Goal: Information Seeking & Learning: Learn about a topic

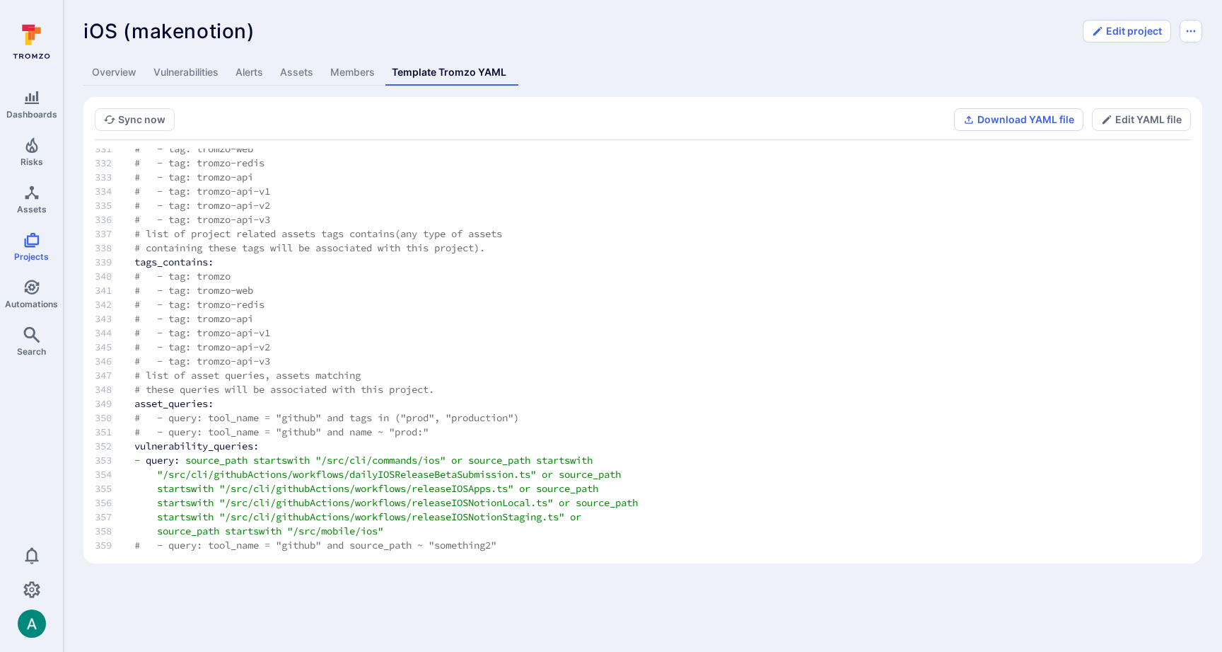
scroll to position [4676, 0]
click at [33, 245] on icon "Projects" at bounding box center [31, 240] width 15 height 15
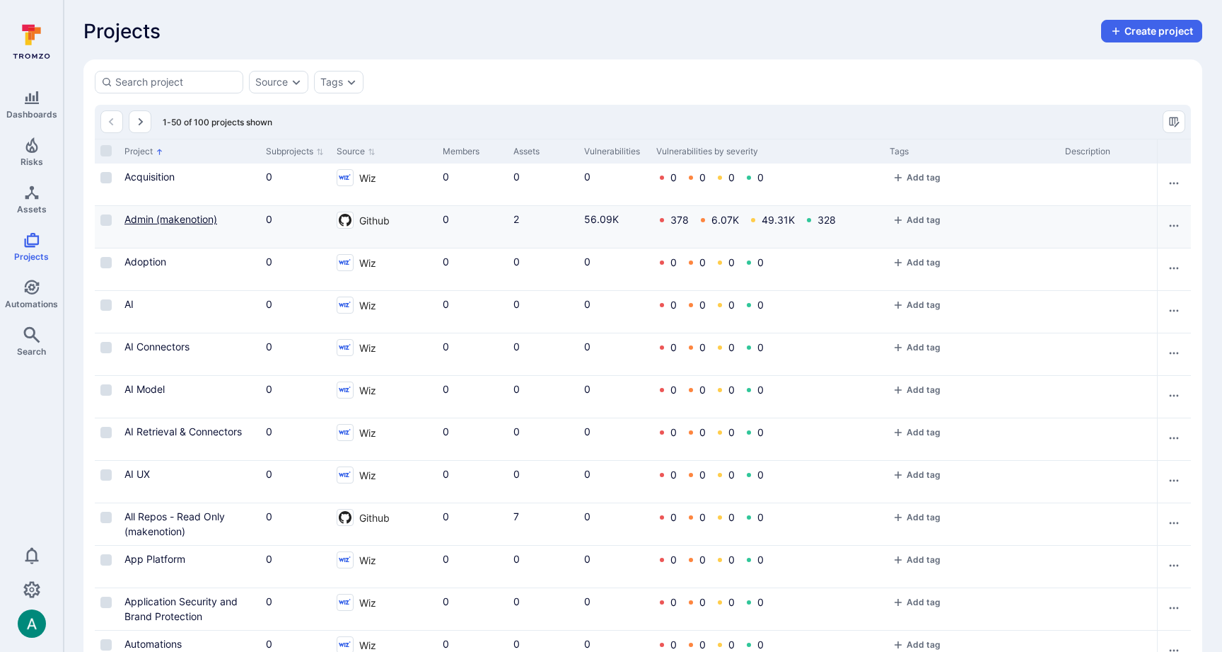
click at [151, 214] on link "Admin (makenotion)" at bounding box center [171, 219] width 93 height 12
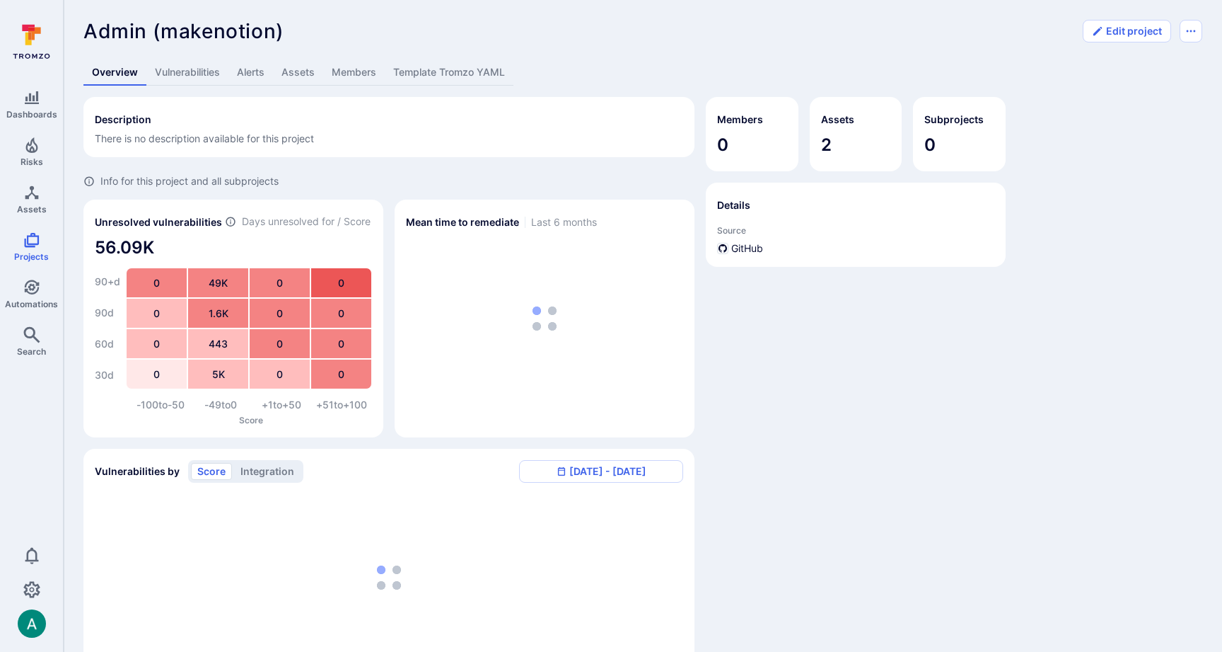
click at [444, 72] on link "Template Tromzo YAML" at bounding box center [449, 72] width 129 height 26
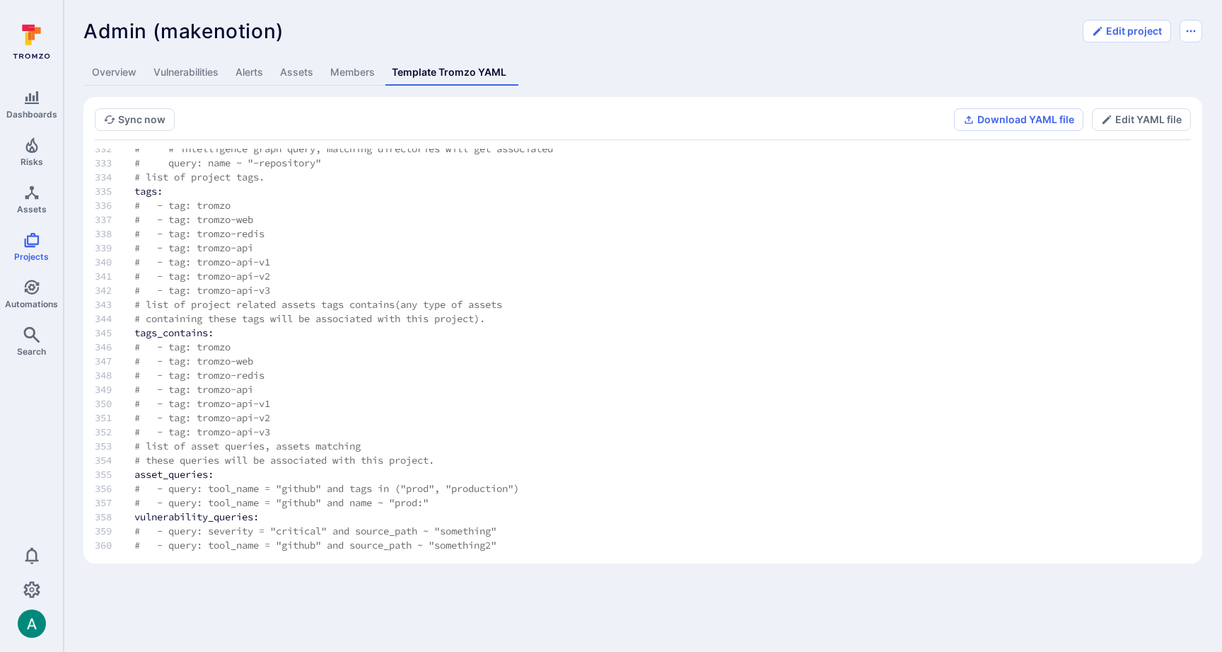
scroll to position [4690, 0]
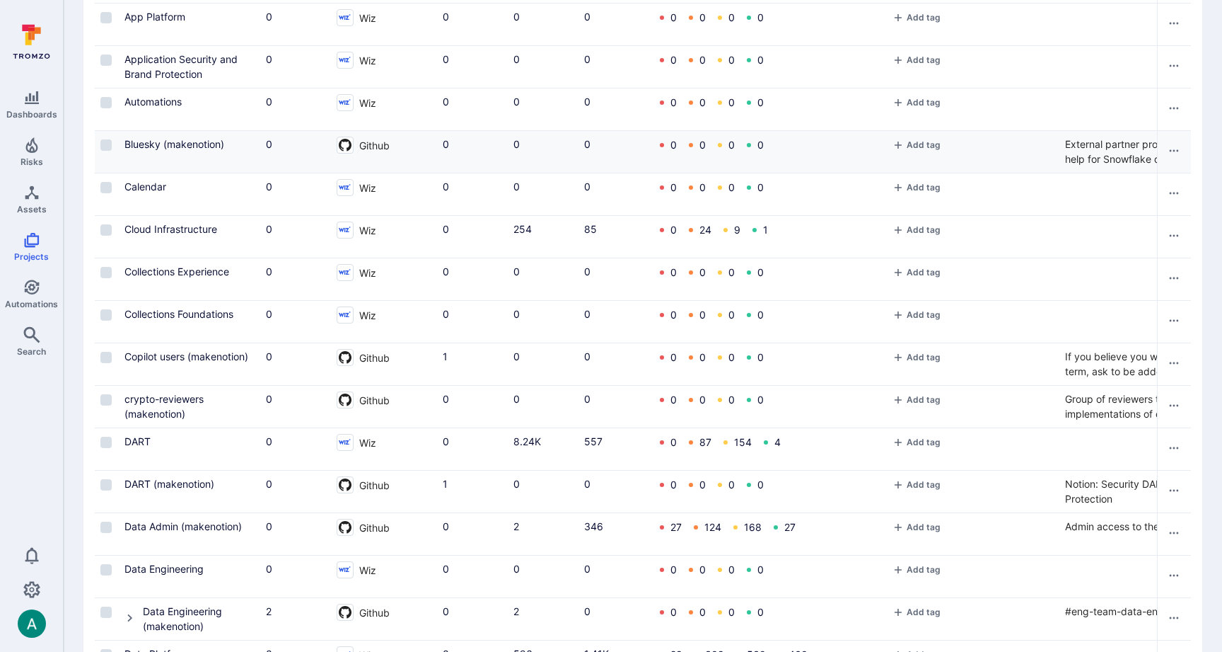
scroll to position [572, 0]
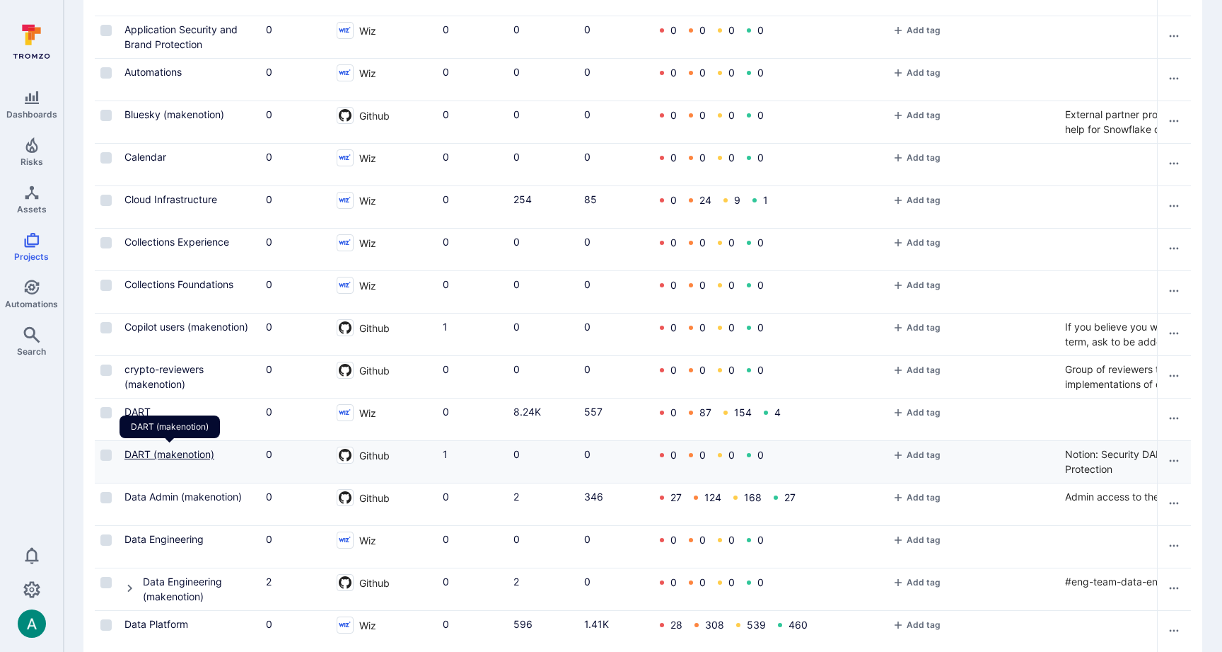
click at [161, 452] on link "DART (makenotion)" at bounding box center [170, 454] width 90 height 12
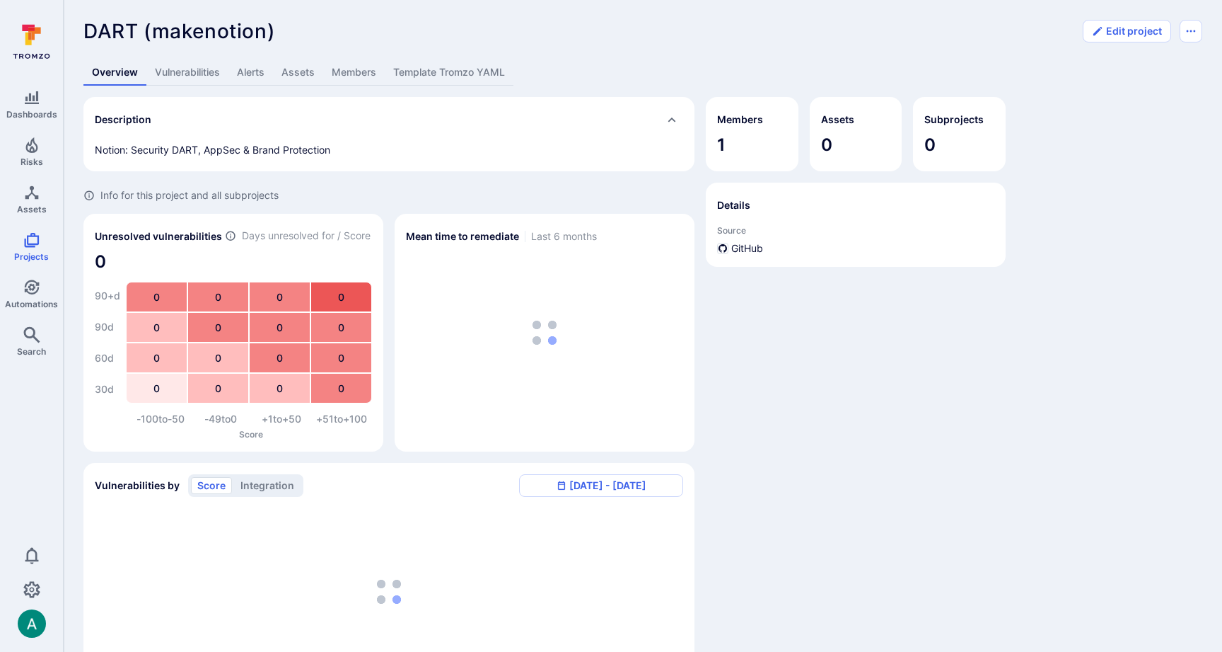
click at [451, 72] on link "Template Tromzo YAML" at bounding box center [449, 72] width 129 height 26
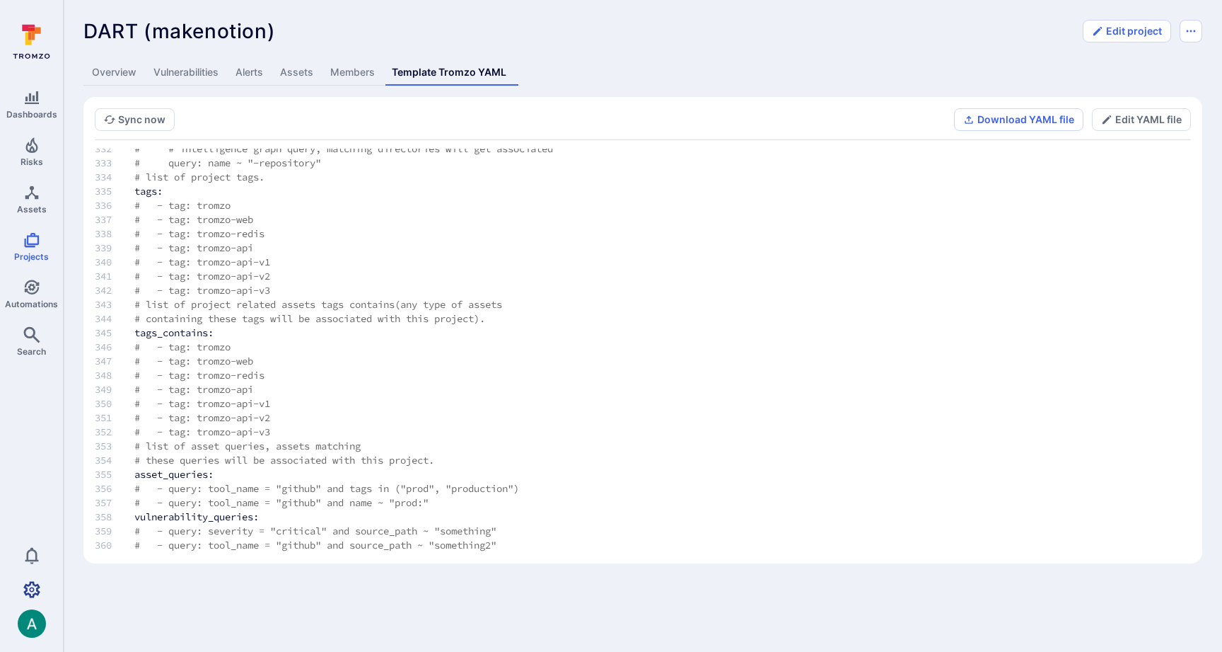
scroll to position [1, 0]
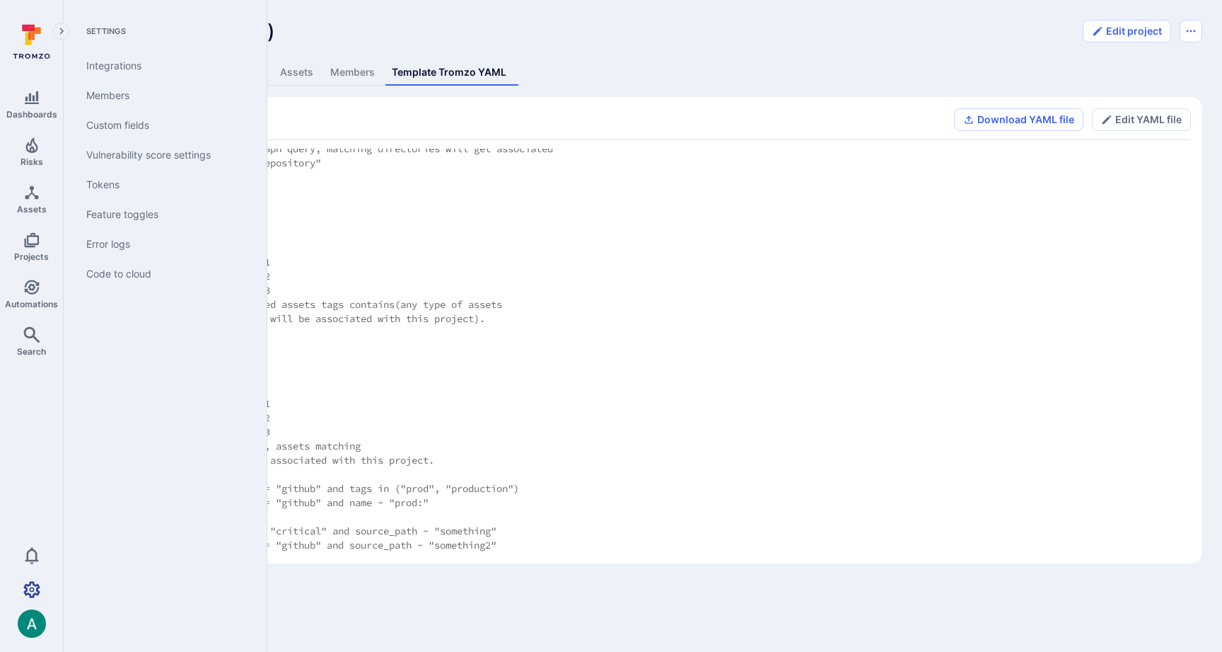
click at [32, 585] on icon "Settings" at bounding box center [31, 589] width 17 height 17
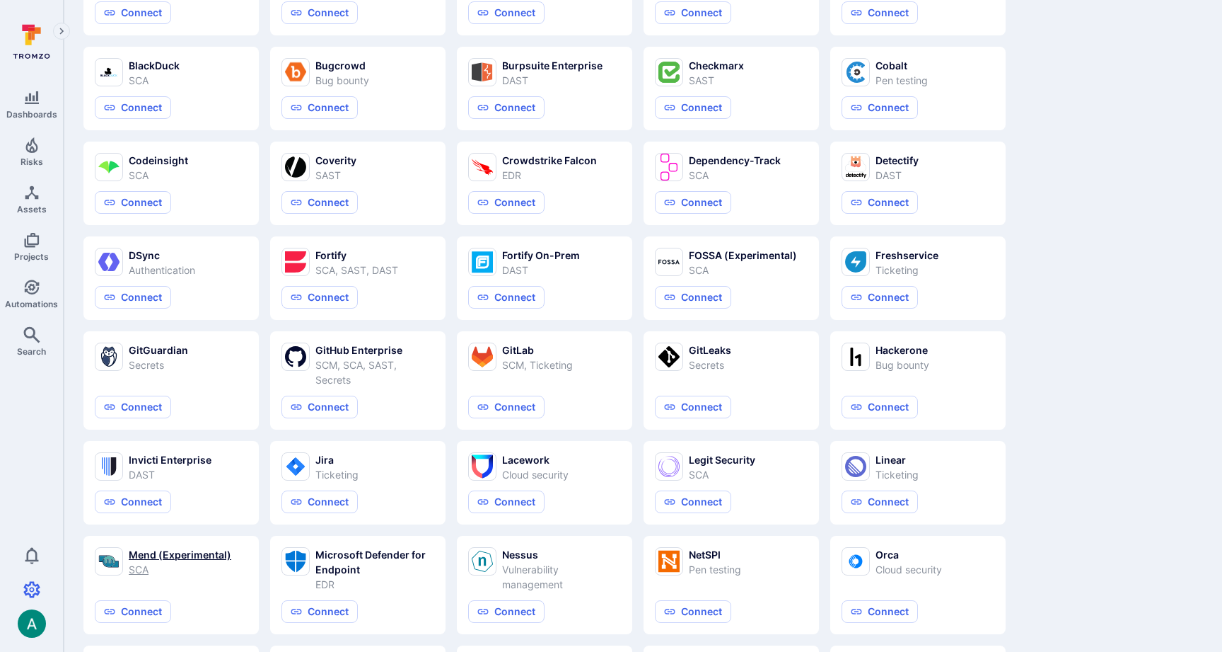
scroll to position [468, 0]
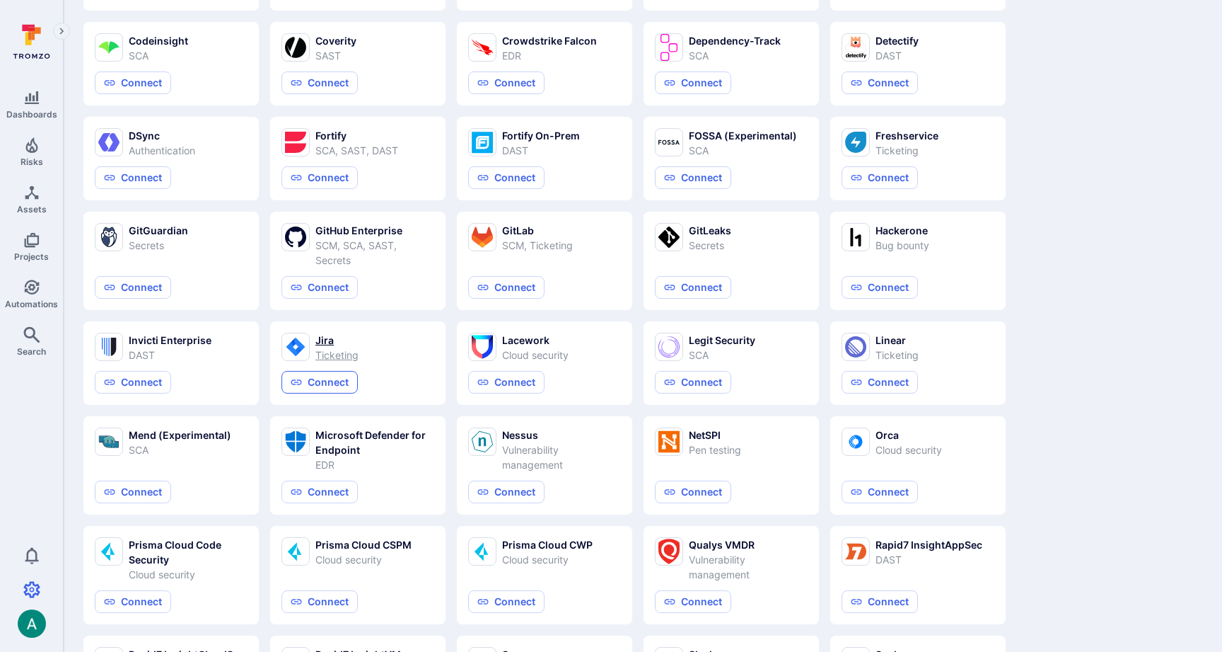
click at [310, 384] on button "Connect" at bounding box center [320, 382] width 76 height 23
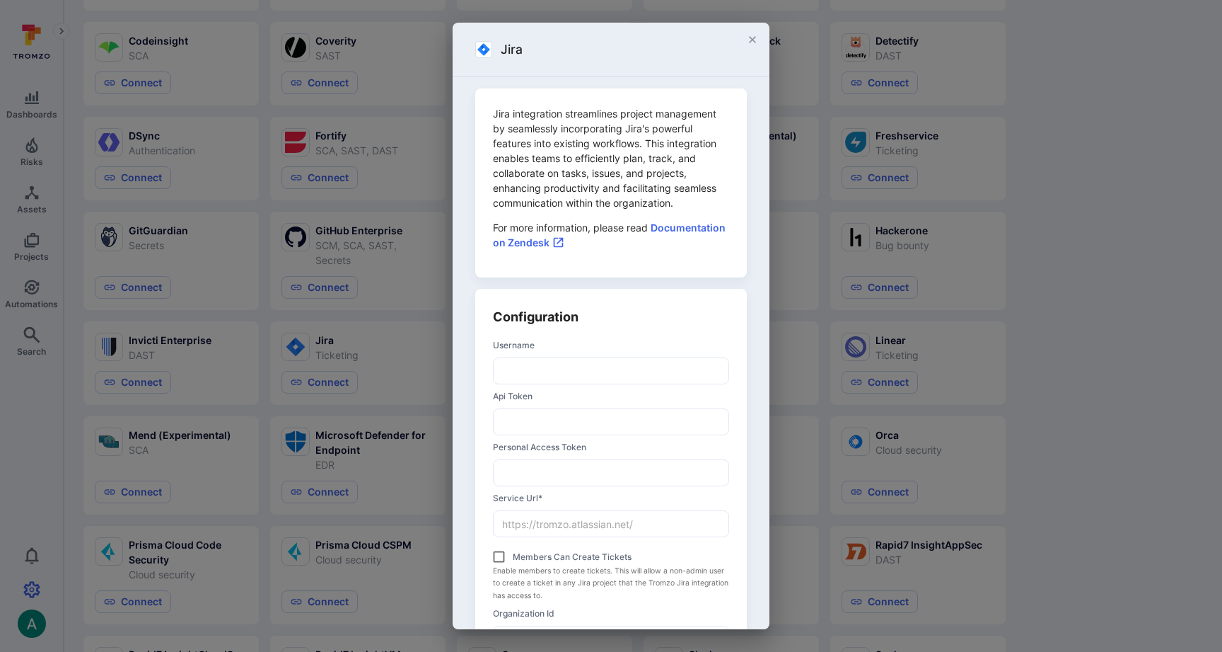
click at [603, 381] on input "username" at bounding box center [611, 370] width 235 height 25
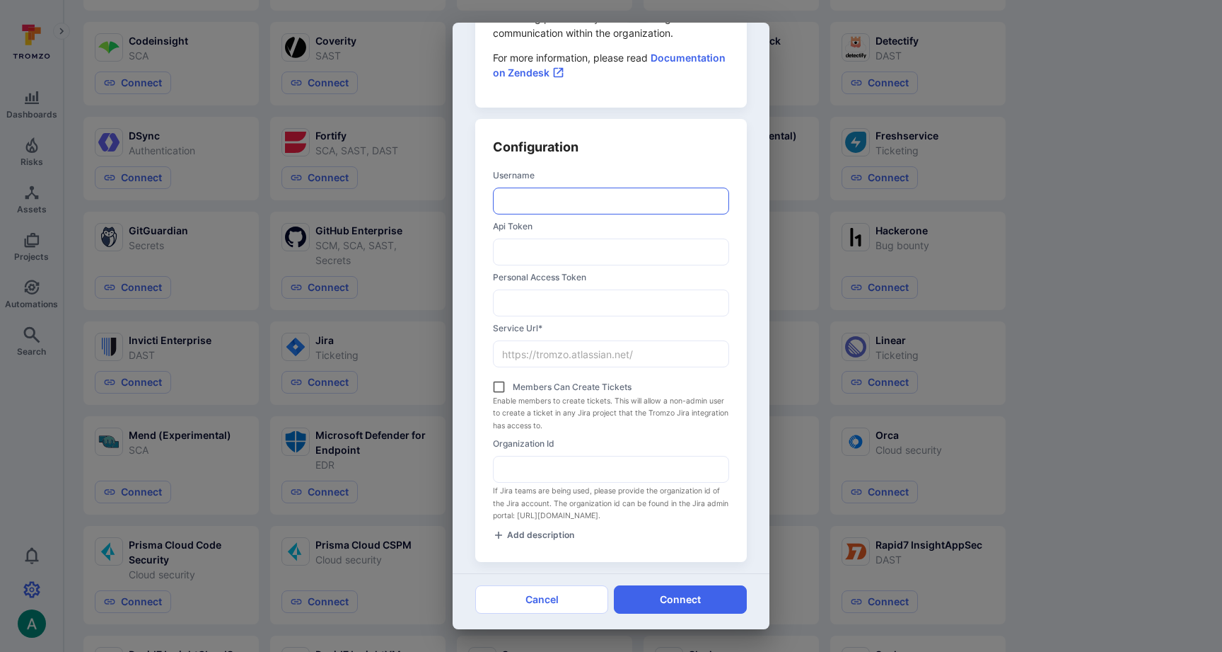
scroll to position [169, 0]
drag, startPoint x: 717, startPoint y: 77, endPoint x: 709, endPoint y: 57, distance: 21.9
click at [715, 74] on p "For more information, please read Documentation on Zendesk" at bounding box center [611, 66] width 236 height 30
click at [709, 56] on link "Documentation on Zendesk" at bounding box center [609, 65] width 233 height 27
drag, startPoint x: 1031, startPoint y: 125, endPoint x: 1043, endPoint y: 69, distance: 57.3
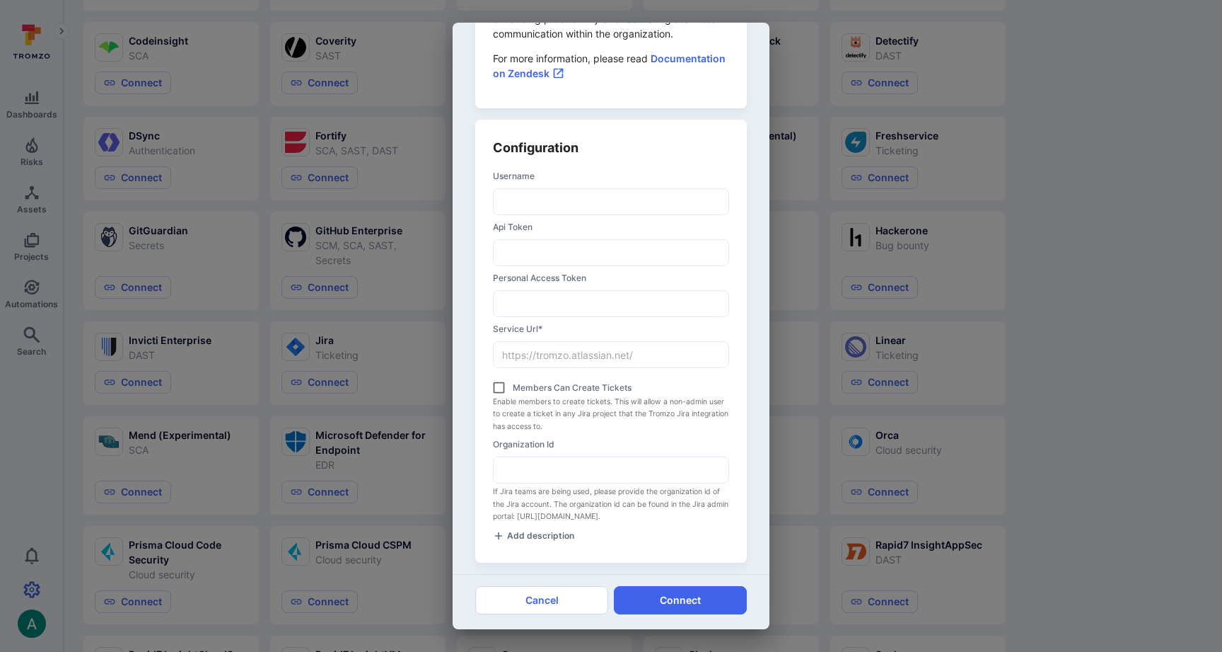
click at [1036, 106] on div "Jira Jira integration streamlines project management by seamlessly incorporatin…" at bounding box center [611, 326] width 1222 height 652
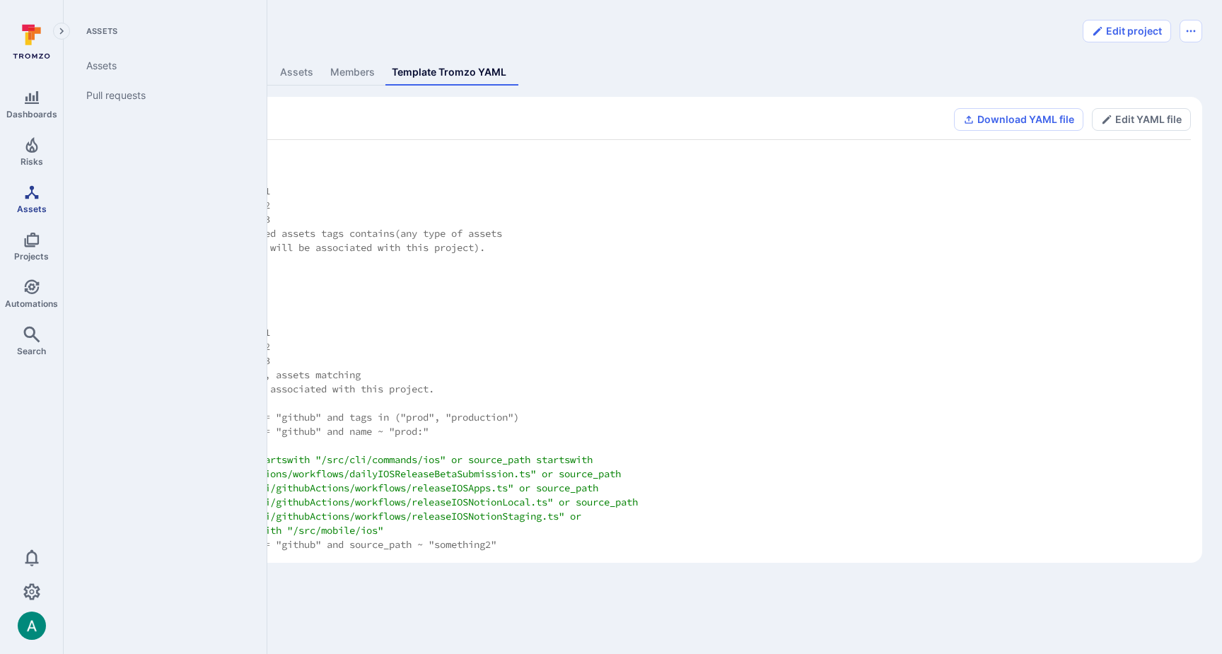
click at [37, 197] on icon "Assets" at bounding box center [31, 191] width 13 height 13
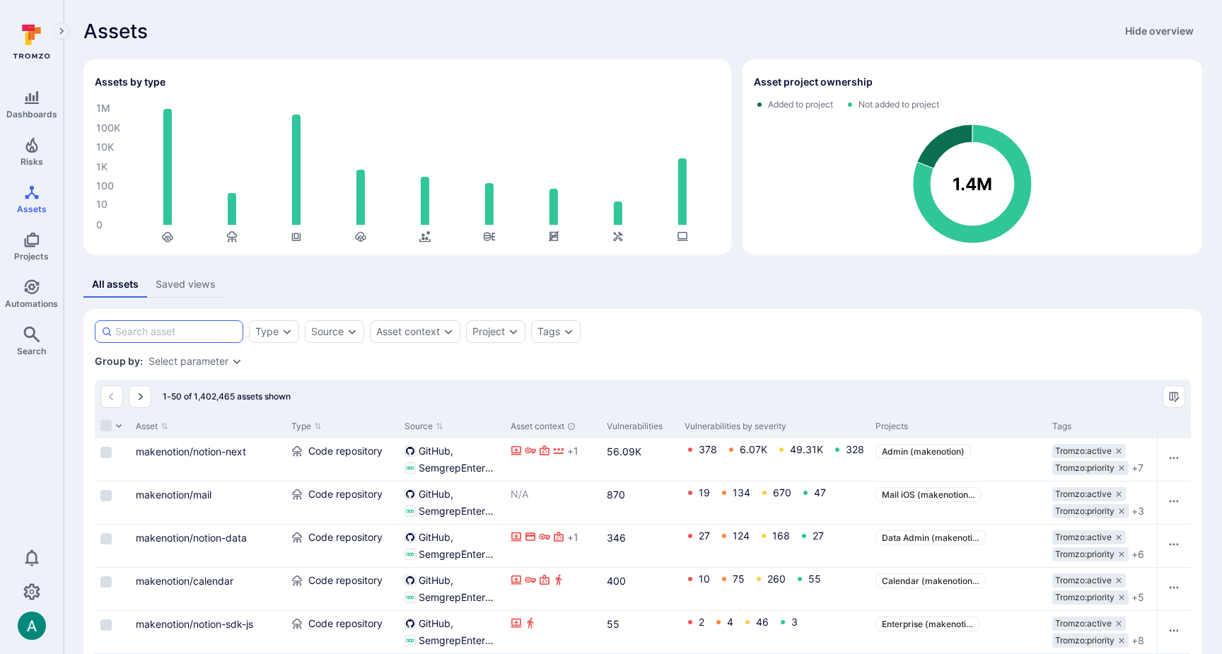
click at [180, 327] on input at bounding box center [176, 332] width 122 height 14
paste input "prod-prod-space-usw2-0001-transactionApi"
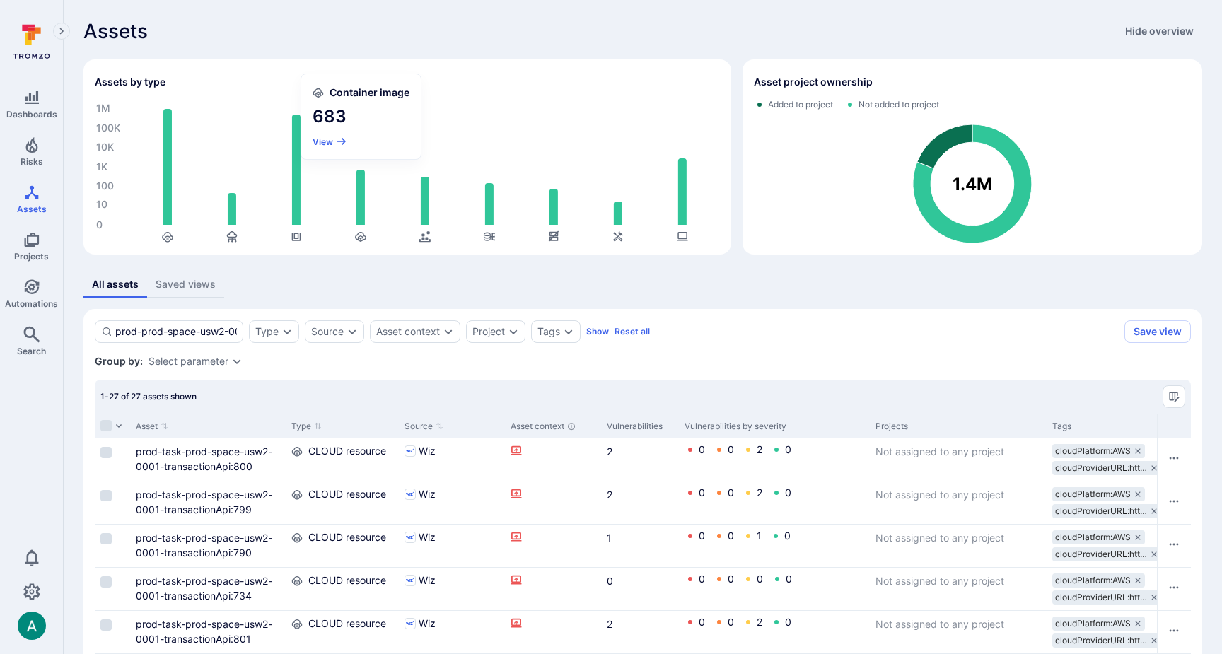
click at [320, 134] on section "Container image 683 View" at bounding box center [361, 116] width 120 height 85
click at [318, 142] on button "View" at bounding box center [330, 142] width 35 height 11
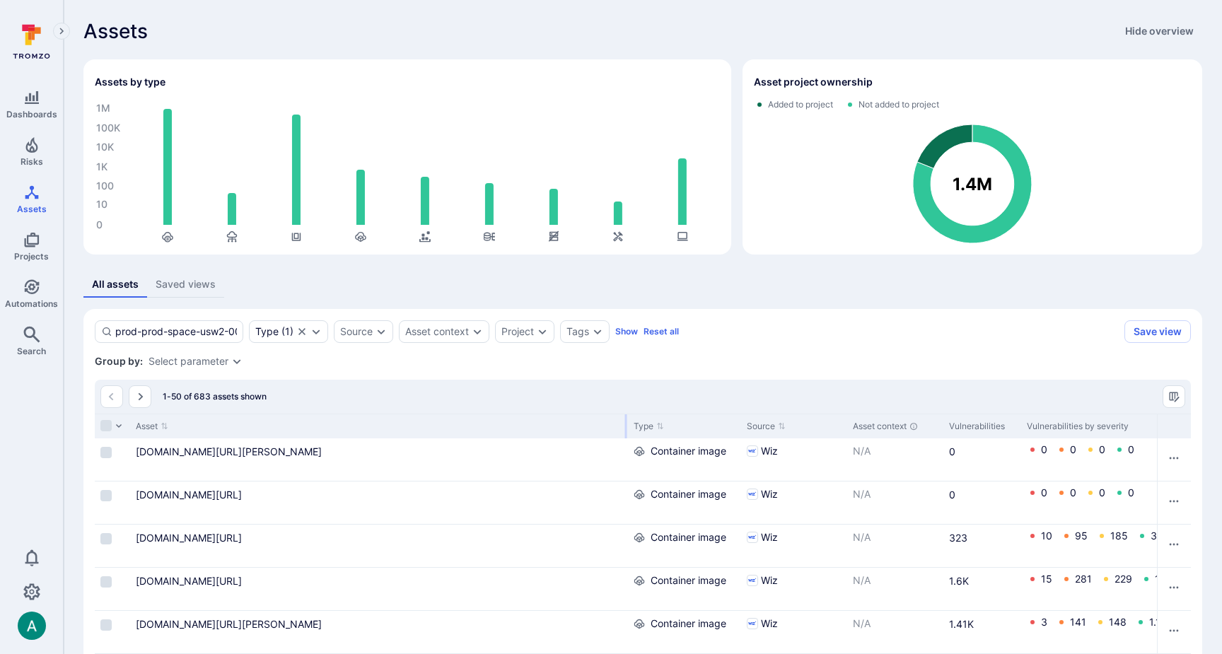
drag, startPoint x: 283, startPoint y: 424, endPoint x: 625, endPoint y: 420, distance: 342.4
click at [625, 420] on div at bounding box center [626, 427] width 2 height 24
click at [189, 330] on input "prod-prod-space-usw2-0001-transactionApi" at bounding box center [176, 332] width 122 height 14
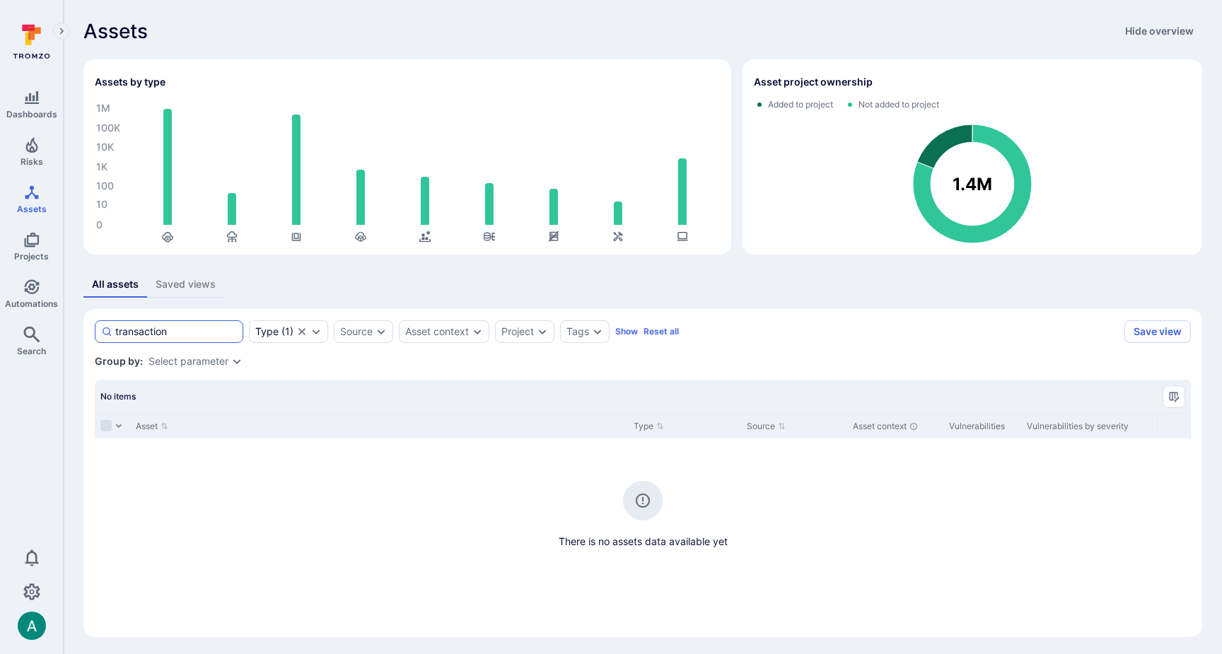
click at [135, 325] on input "transaction" at bounding box center [176, 332] width 122 height 14
paste input "notion-next"
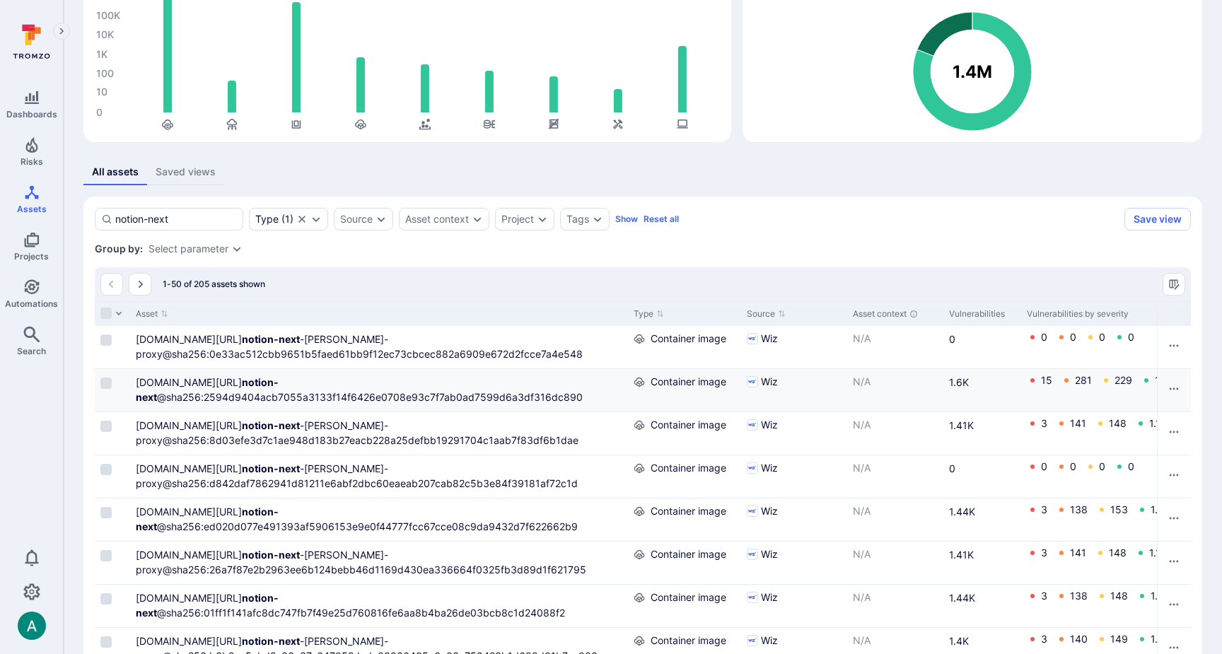
scroll to position [134, 0]
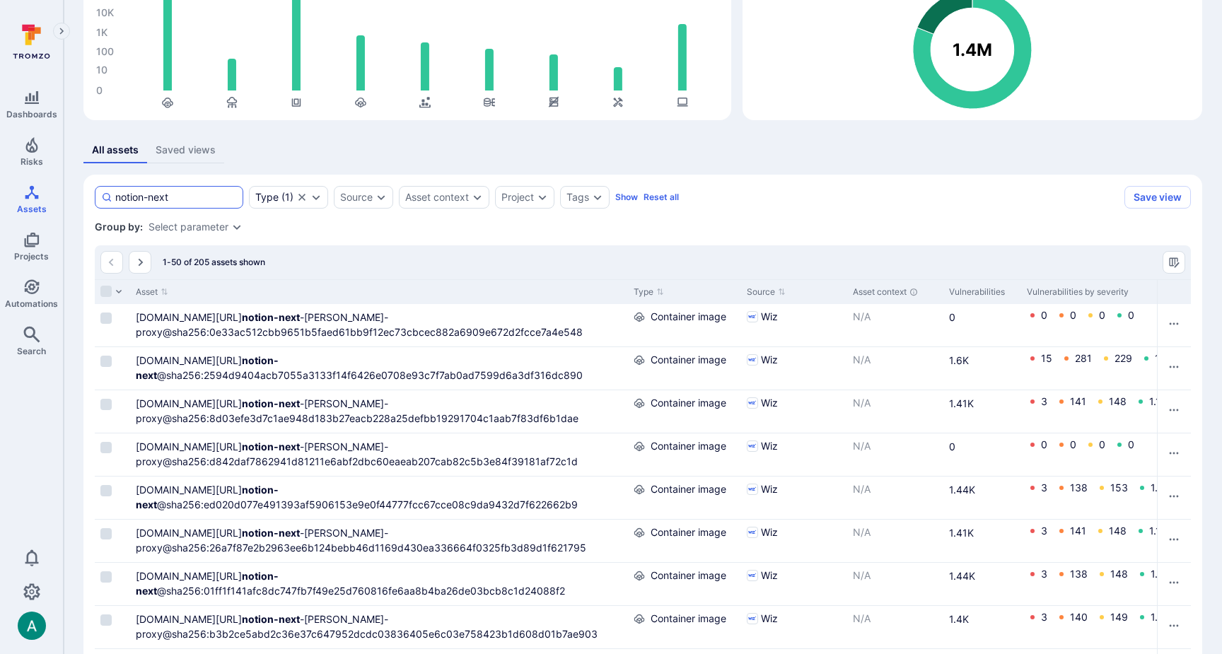
click at [187, 198] on input "notion-next" at bounding box center [176, 197] width 122 height 14
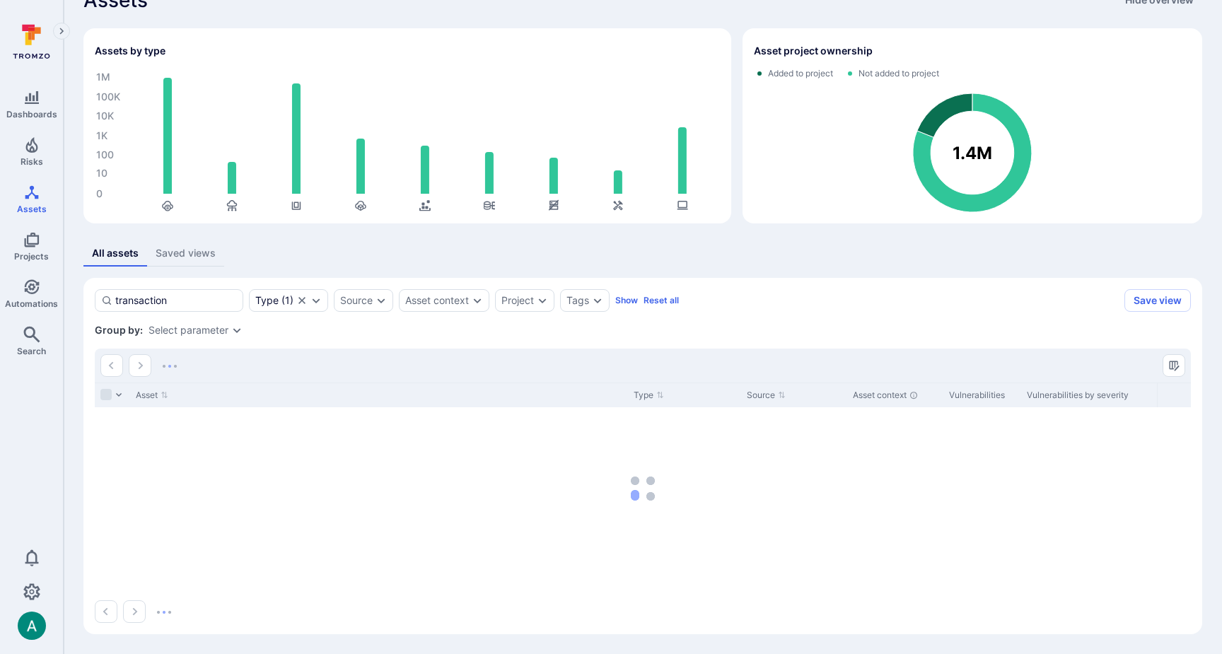
scroll to position [3, 0]
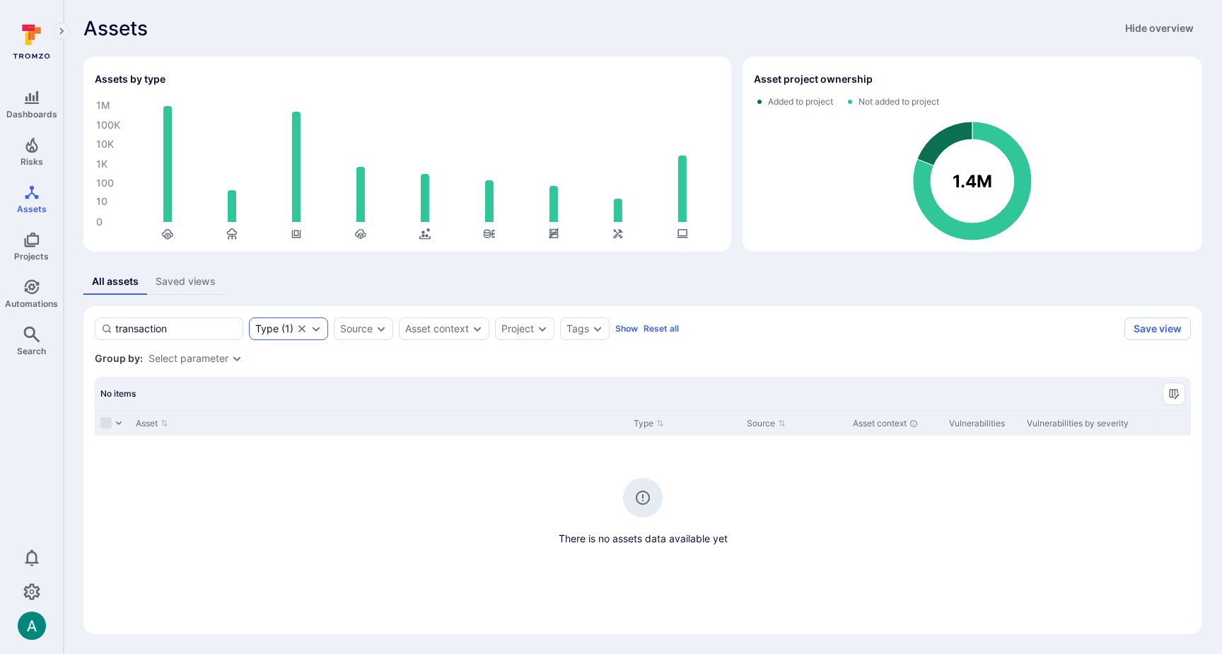
type input "transaction"
click at [301, 323] on icon "Clear selection" at bounding box center [301, 328] width 11 height 11
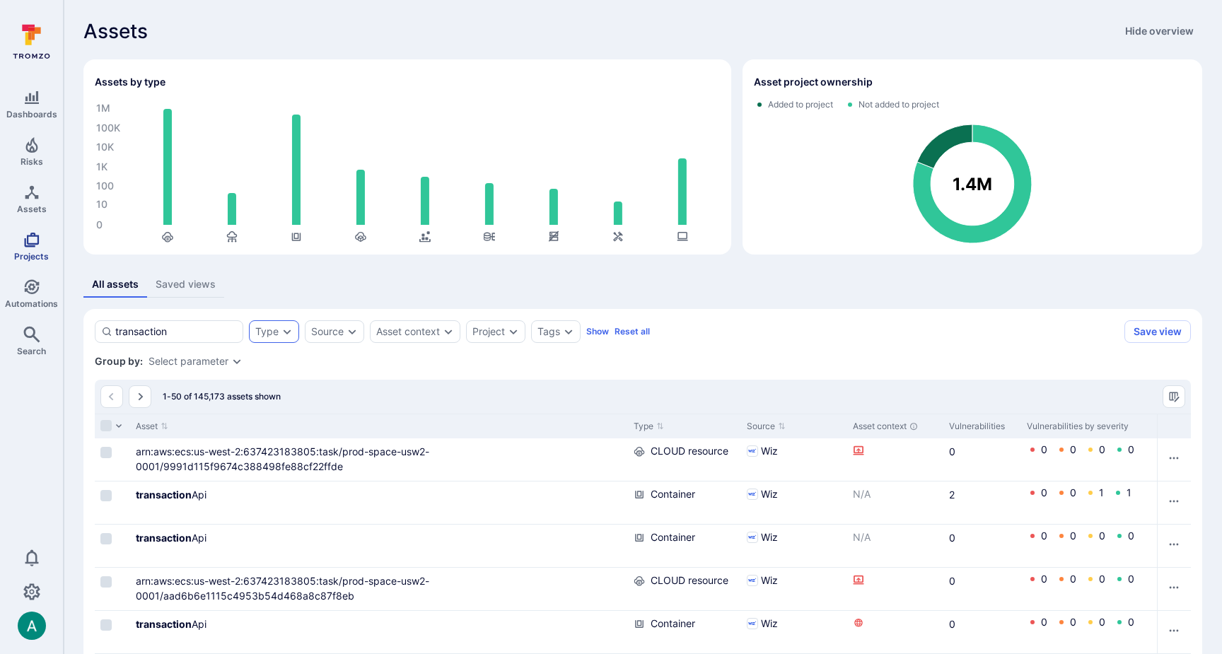
click at [25, 244] on icon "Projects" at bounding box center [31, 240] width 15 height 15
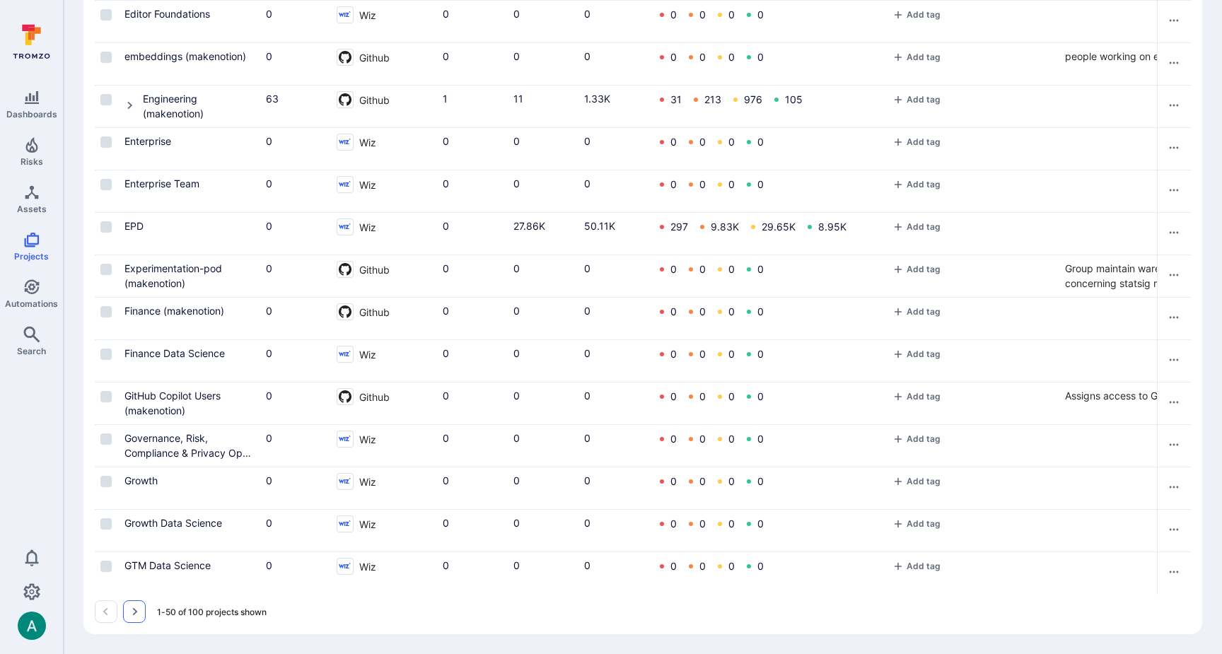
scroll to position [1691, 0]
click at [134, 610] on icon "Go to the next page" at bounding box center [134, 611] width 11 height 11
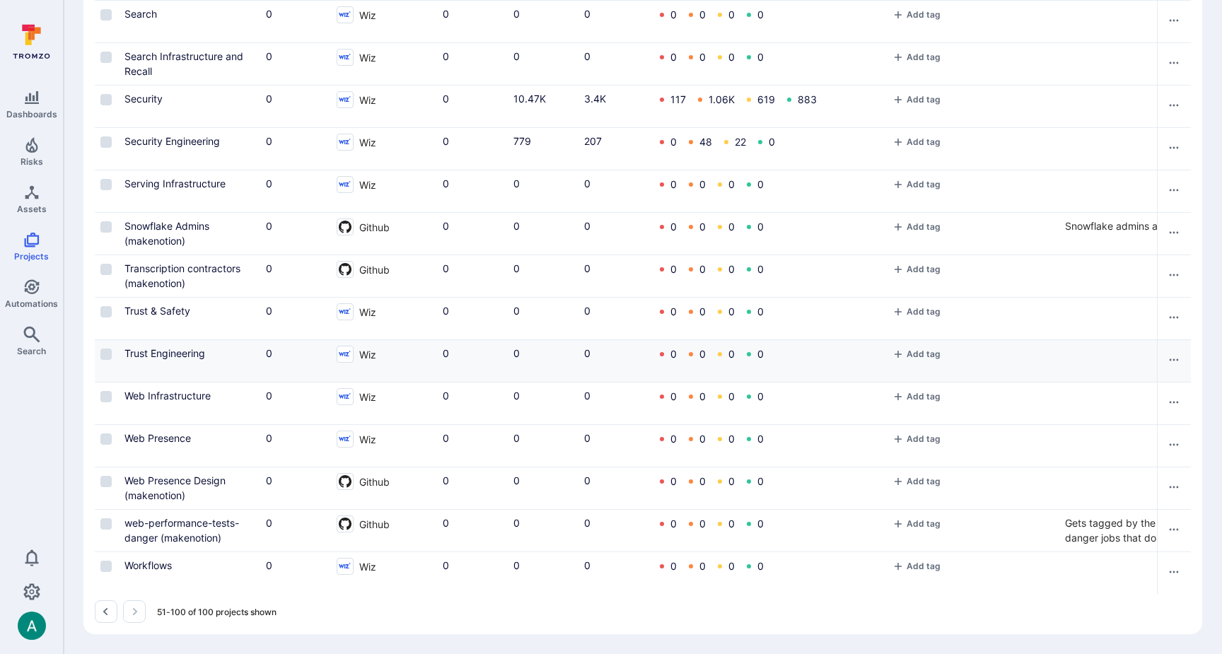
scroll to position [1691, 0]
click at [108, 609] on icon "Go to the previous page" at bounding box center [105, 612] width 5 height 8
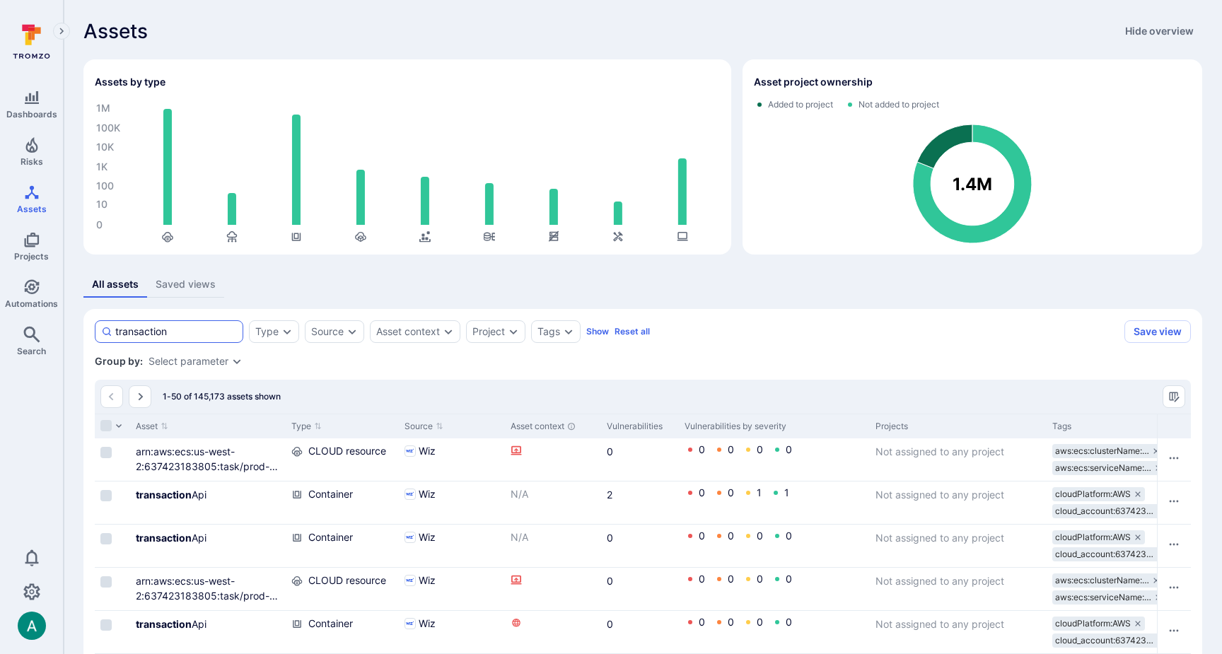
click at [186, 333] on input "transaction" at bounding box center [176, 332] width 122 height 14
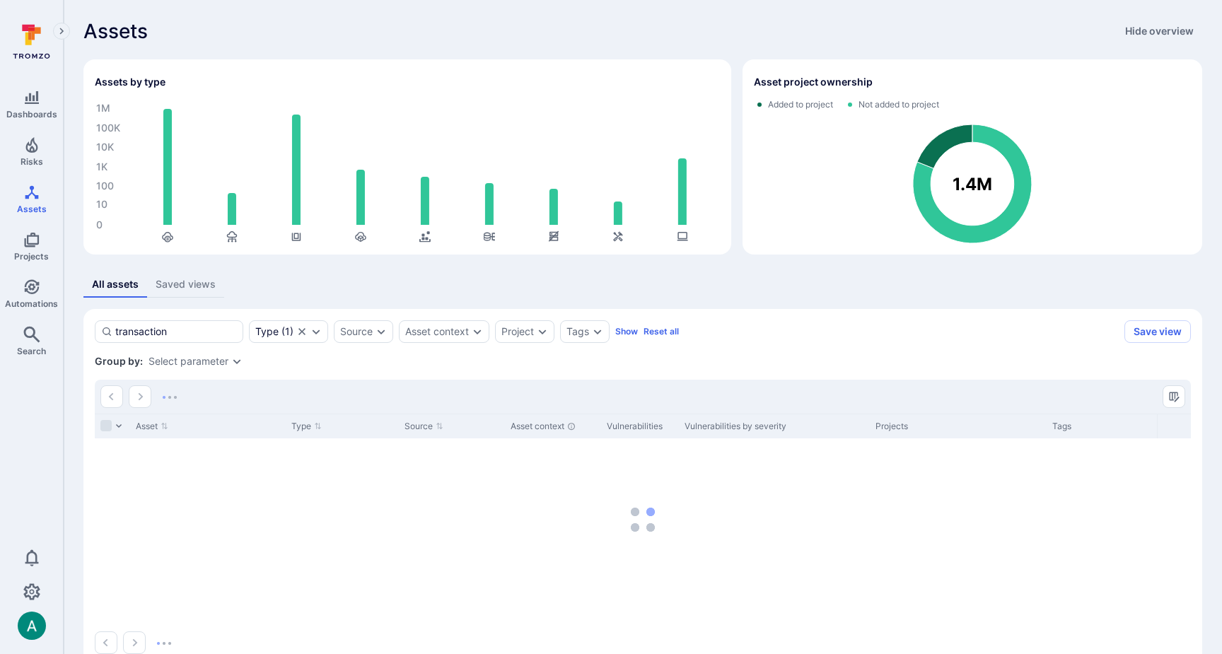
scroll to position [3, 0]
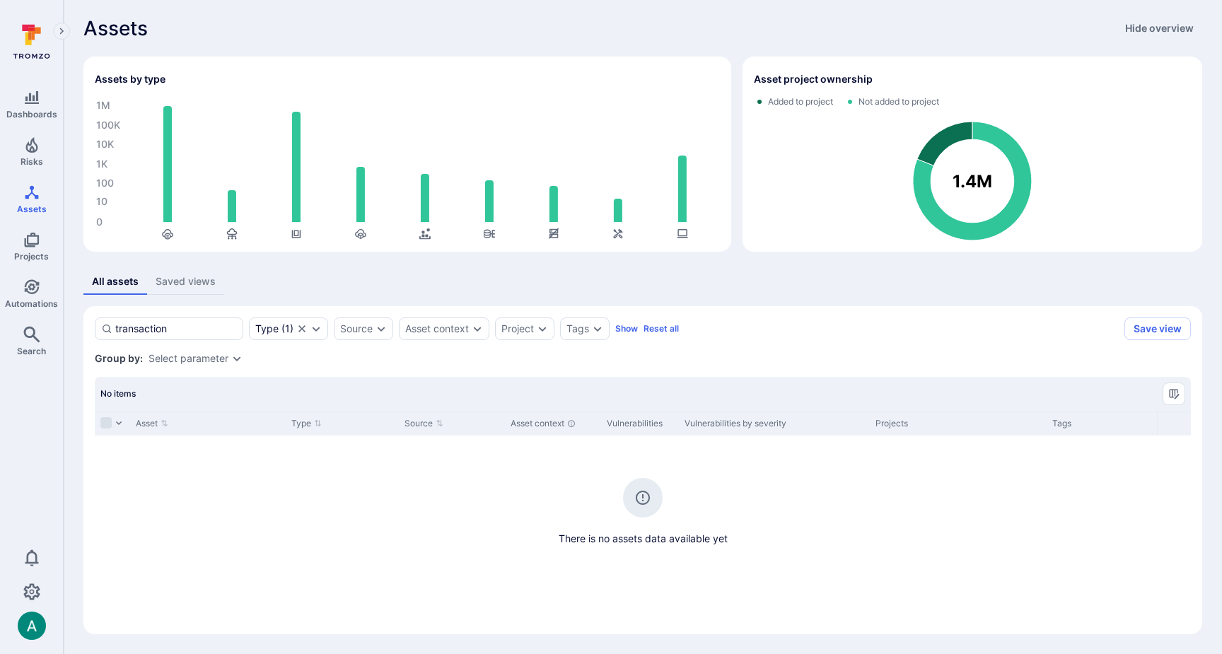
scroll to position [31, 0]
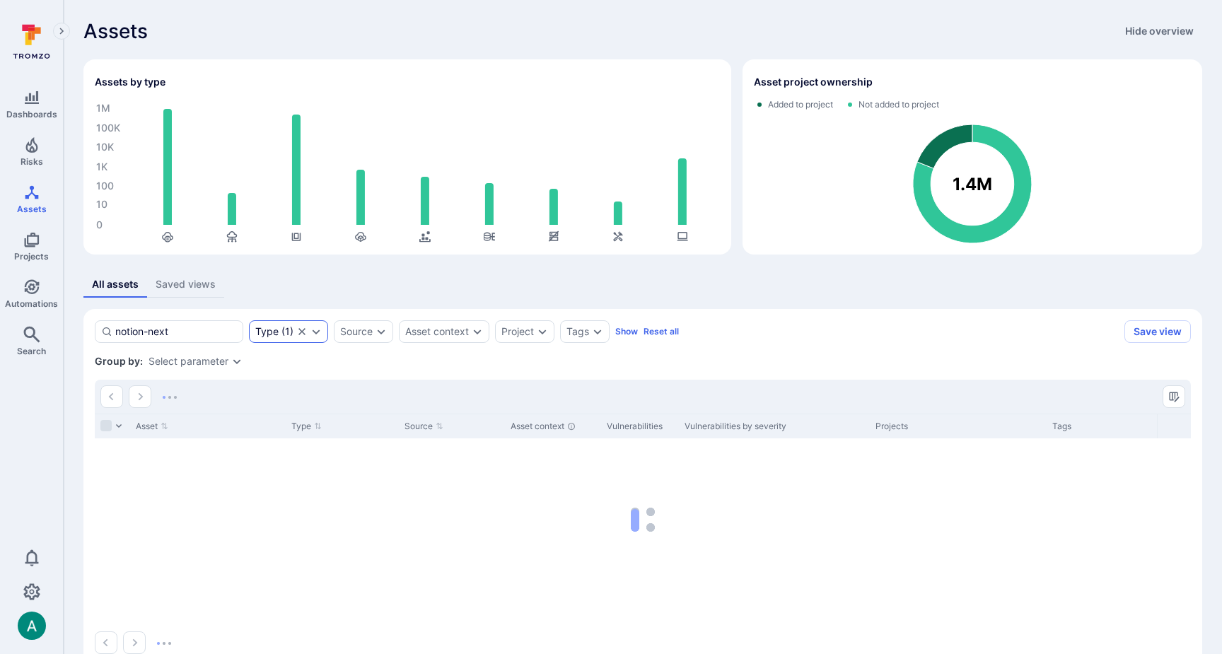
type input "notion-next"
click at [318, 333] on icon "Expand dropdown" at bounding box center [317, 332] width 8 height 5
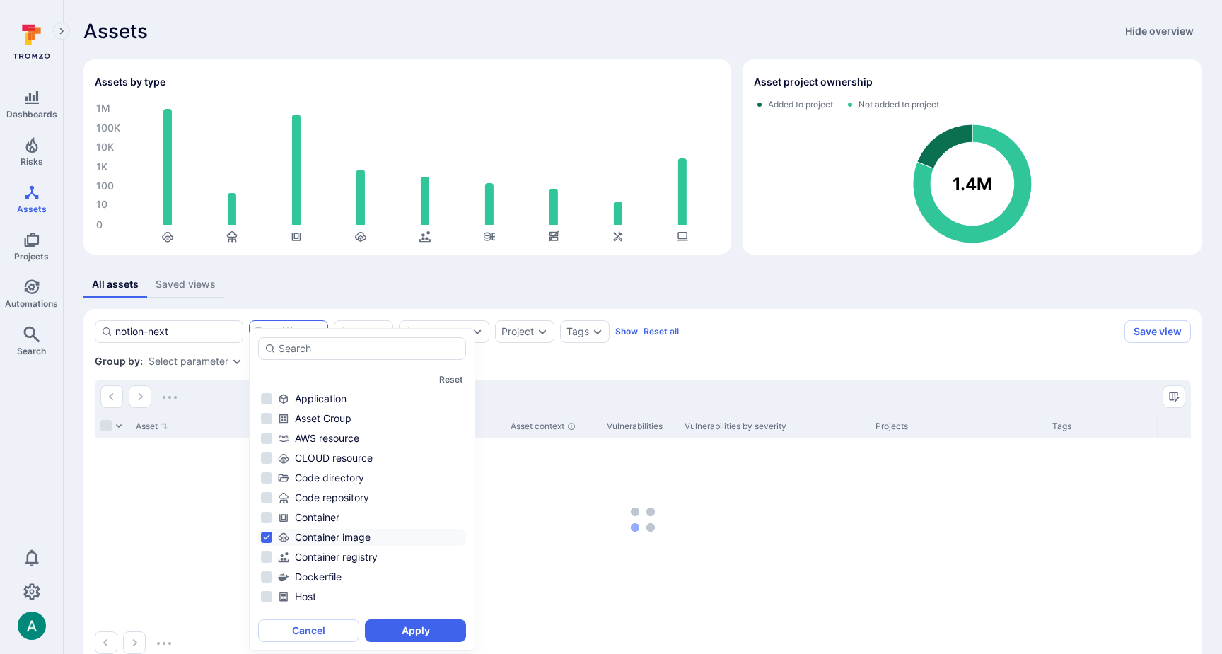
click at [357, 297] on div "All assets Saved views" at bounding box center [642, 285] width 1119 height 26
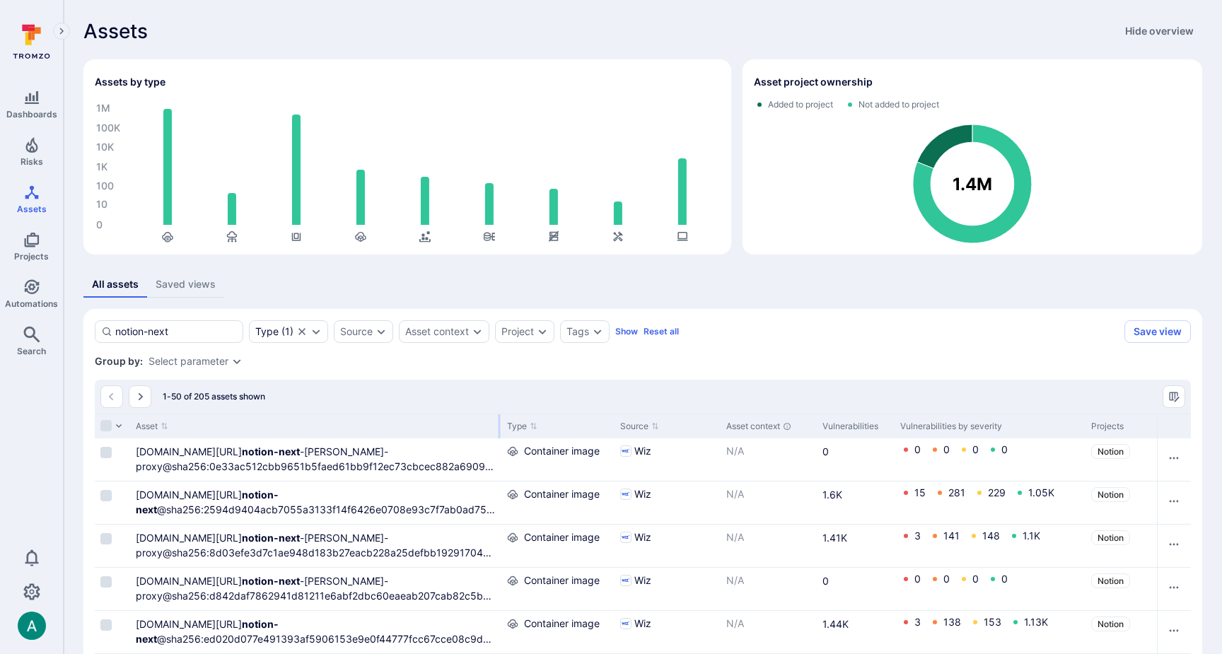
drag, startPoint x: 284, startPoint y: 427, endPoint x: 500, endPoint y: 424, distance: 215.8
click at [500, 424] on div at bounding box center [500, 427] width 2 height 24
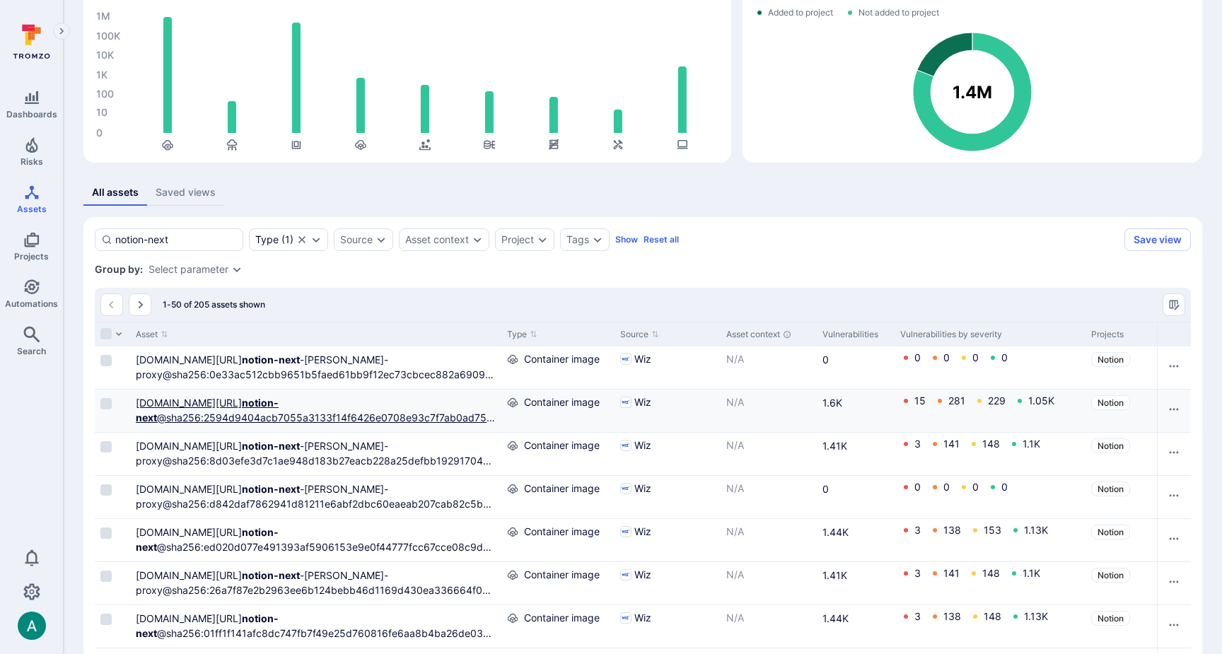
scroll to position [93, 0]
click at [335, 414] on link "274567149370.dkr.ecr.us-west-2.amazonaws.com/ notion-next @sha256:2594d9404acb7…" at bounding box center [315, 417] width 359 height 42
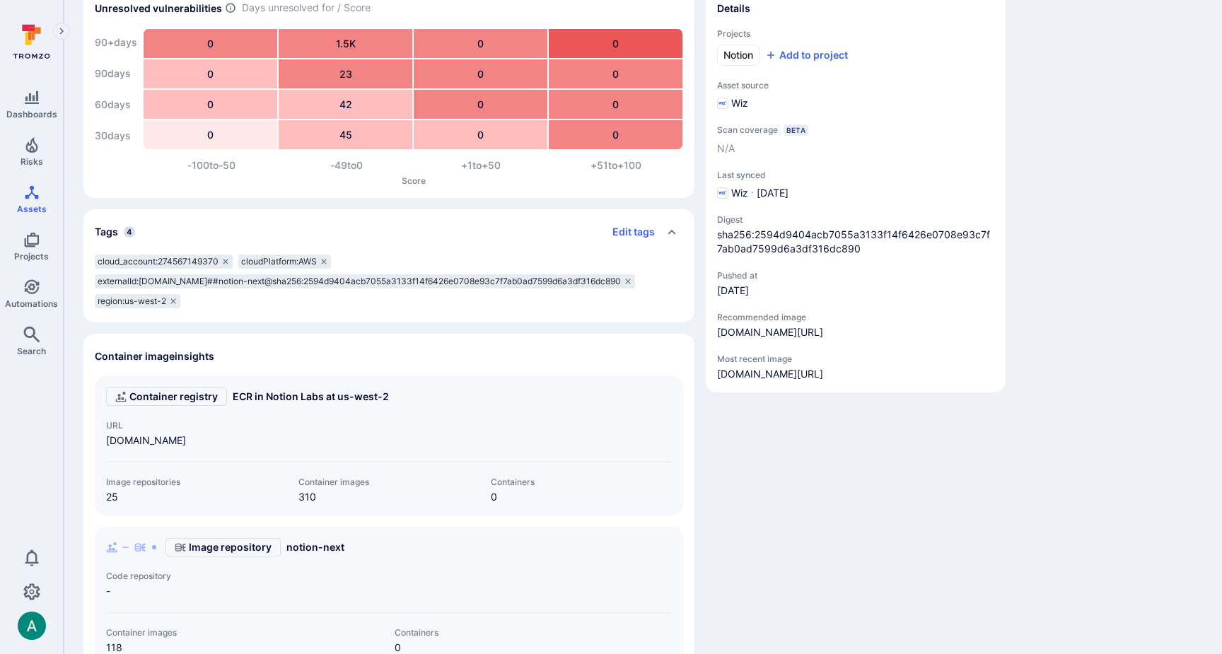
scroll to position [248, 0]
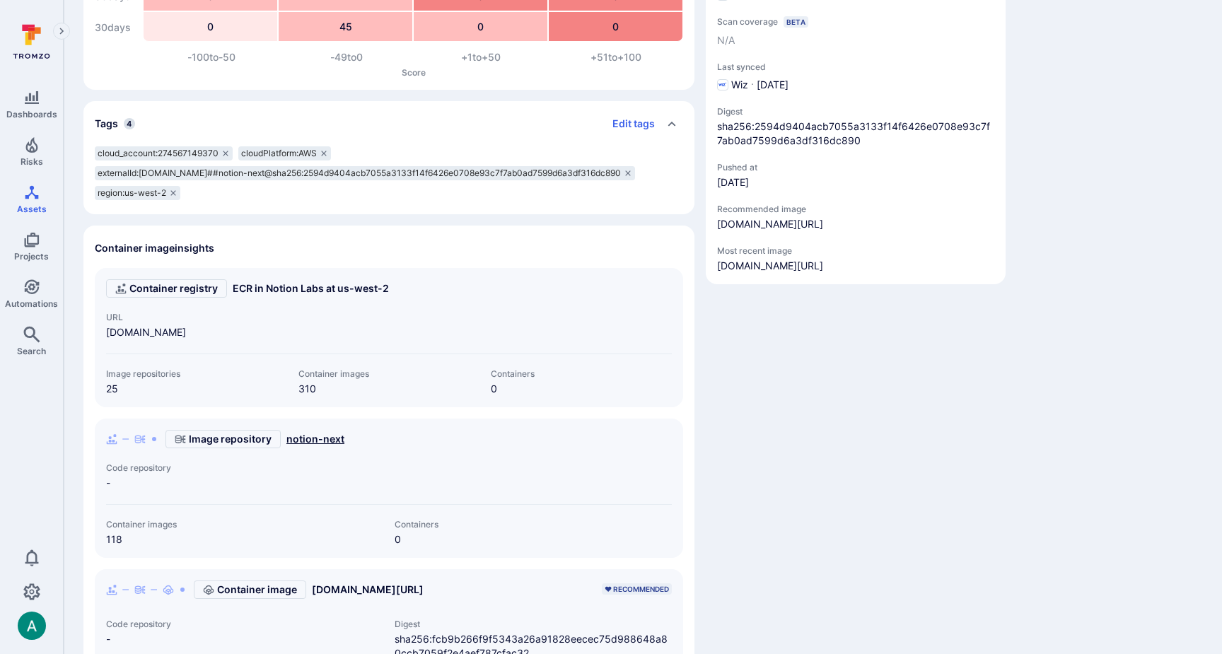
click at [313, 446] on link "notion-next" at bounding box center [315, 439] width 58 height 14
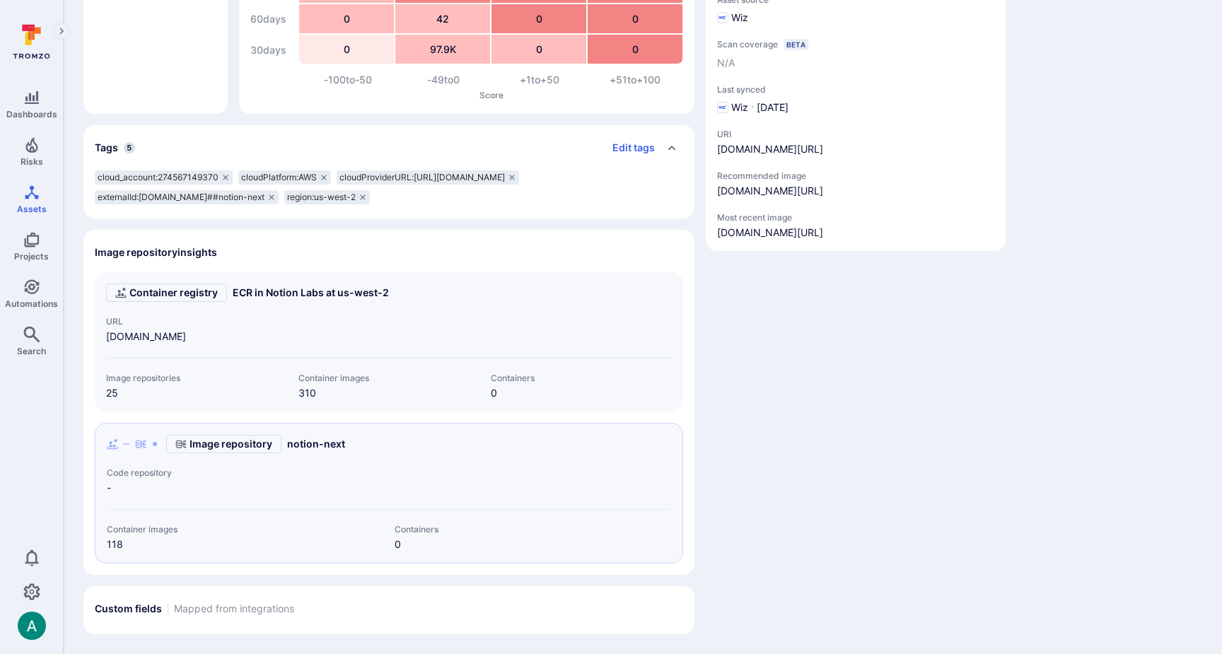
scroll to position [245, 0]
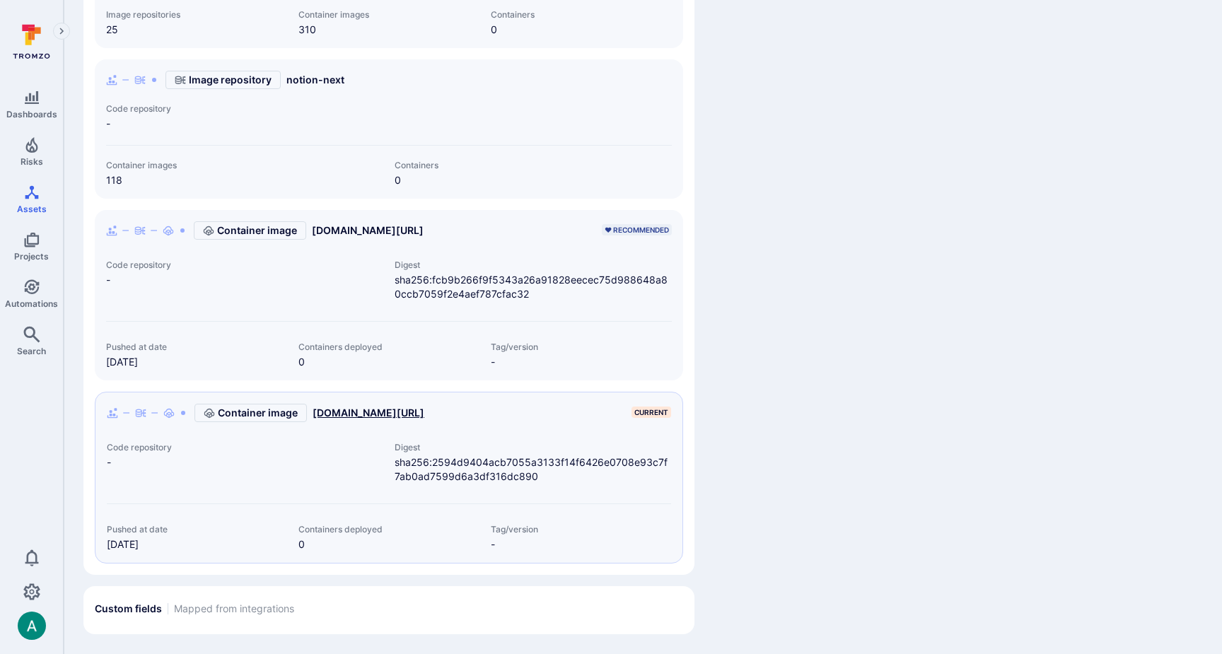
scroll to position [607, 0]
click at [298, 78] on link "notion-next" at bounding box center [315, 80] width 58 height 14
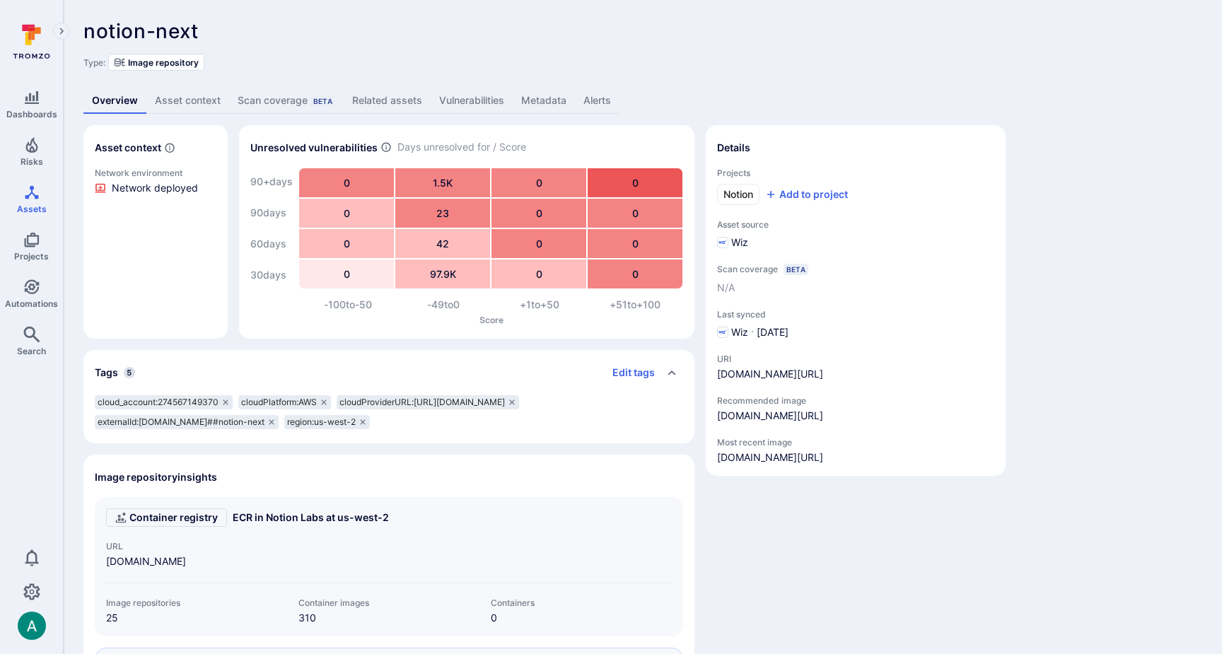
click at [394, 98] on link "Related assets" at bounding box center [387, 101] width 87 height 26
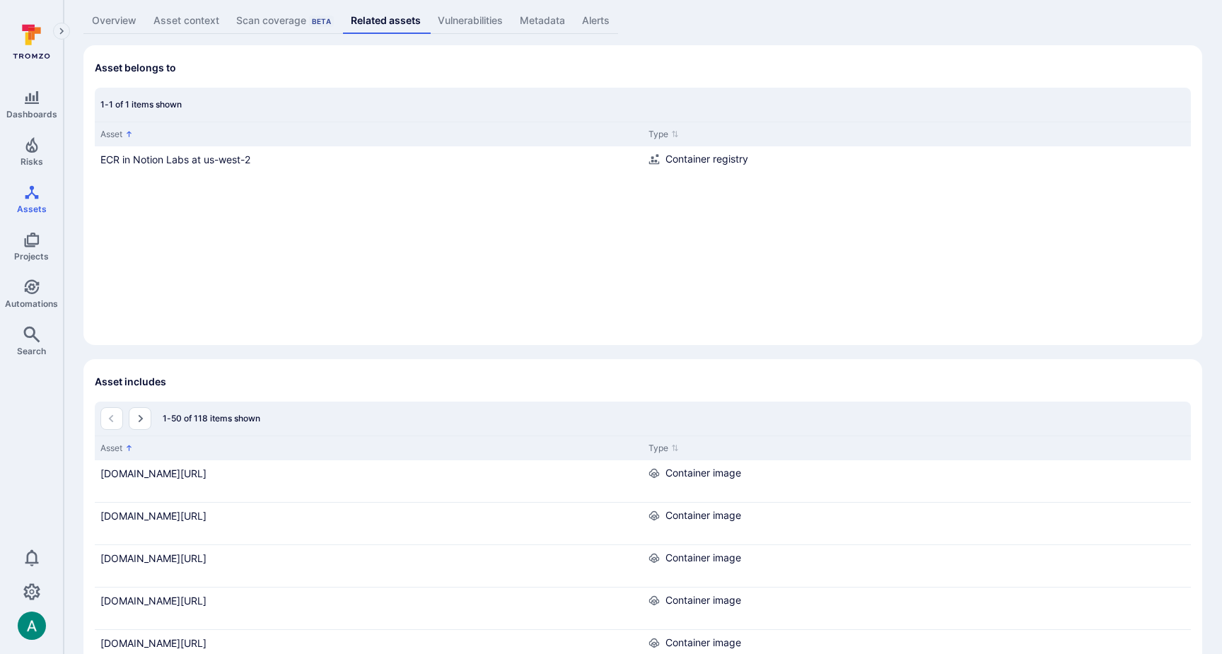
scroll to position [369, 0]
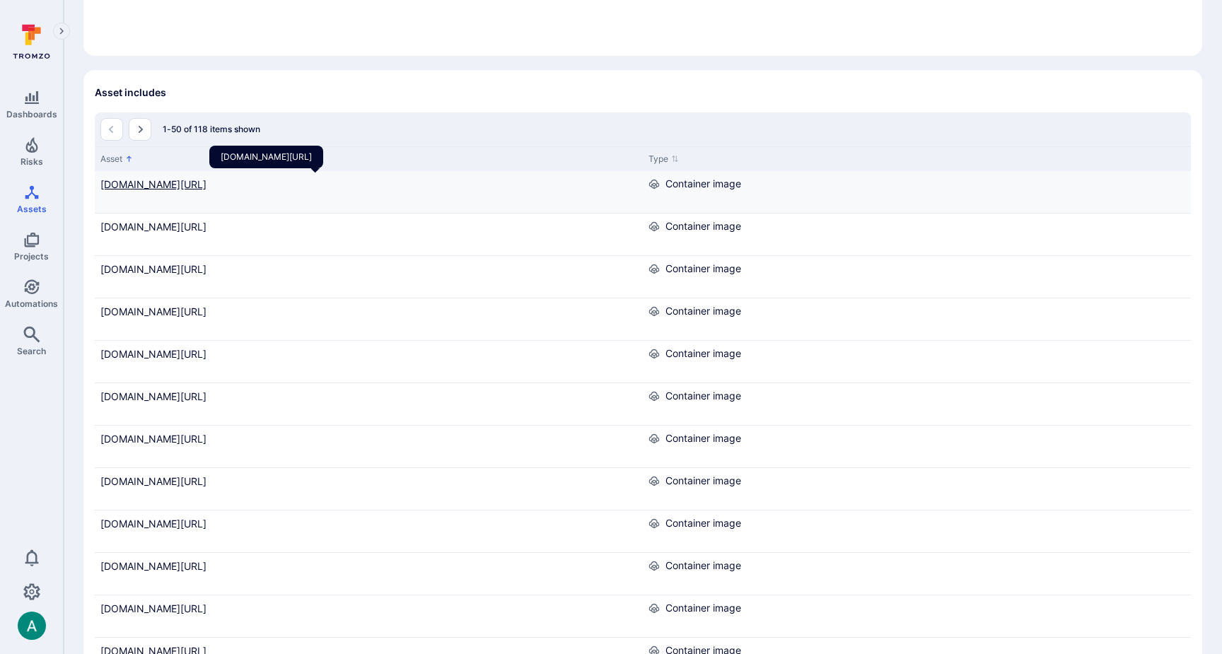
click at [207, 187] on link "274567149370.dkr.ecr.us-west-2.amazonaws.com/notion-next@sha256:0015f38352fdb3f…" at bounding box center [153, 184] width 106 height 12
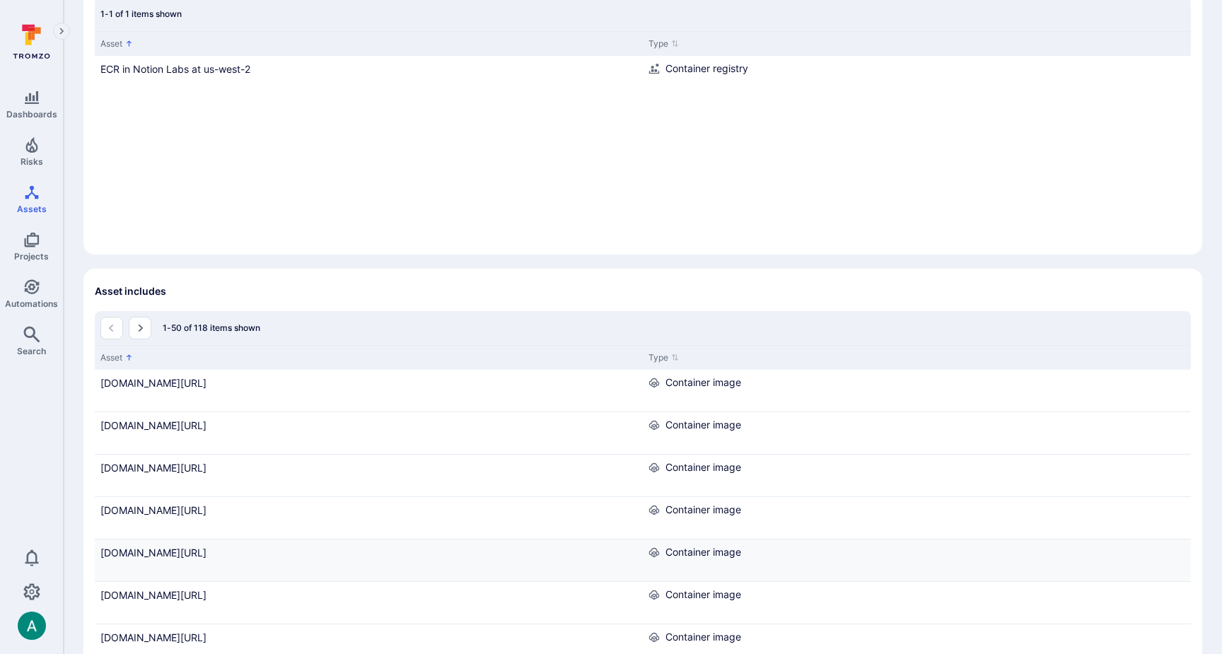
scroll to position [385, 0]
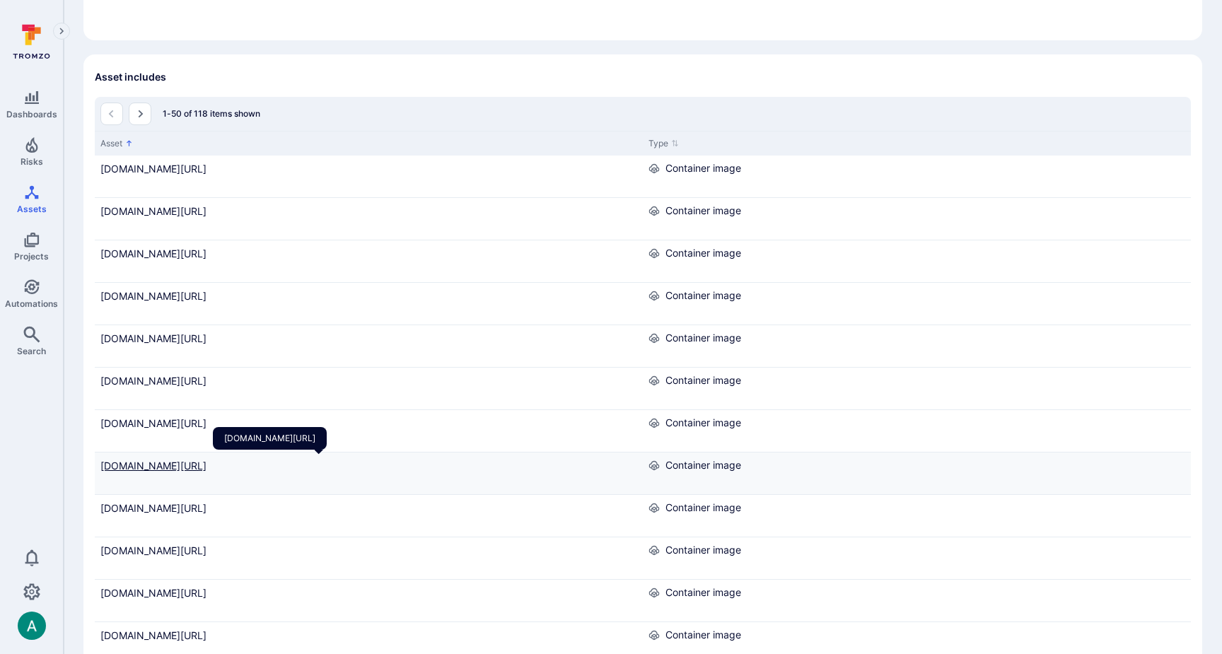
click at [207, 472] on link "274567149370.dkr.ecr.us-west-2.amazonaws.com/notion-next@sha256:0ec36204453abe9…" at bounding box center [153, 466] width 106 height 12
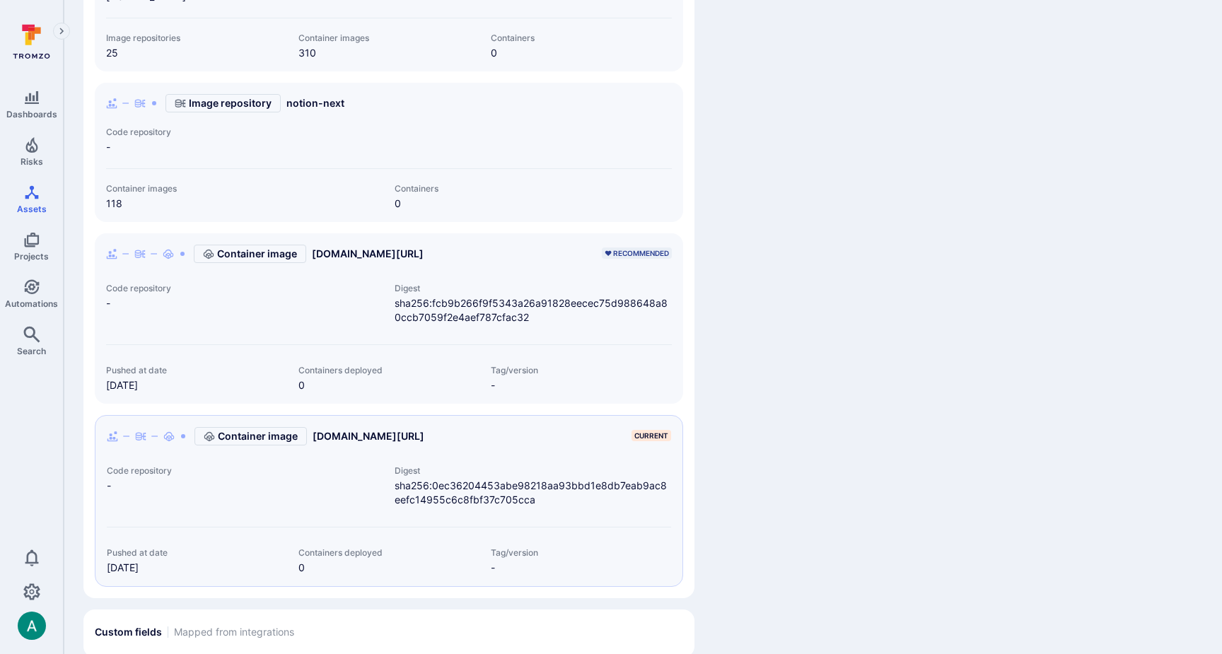
scroll to position [582, 0]
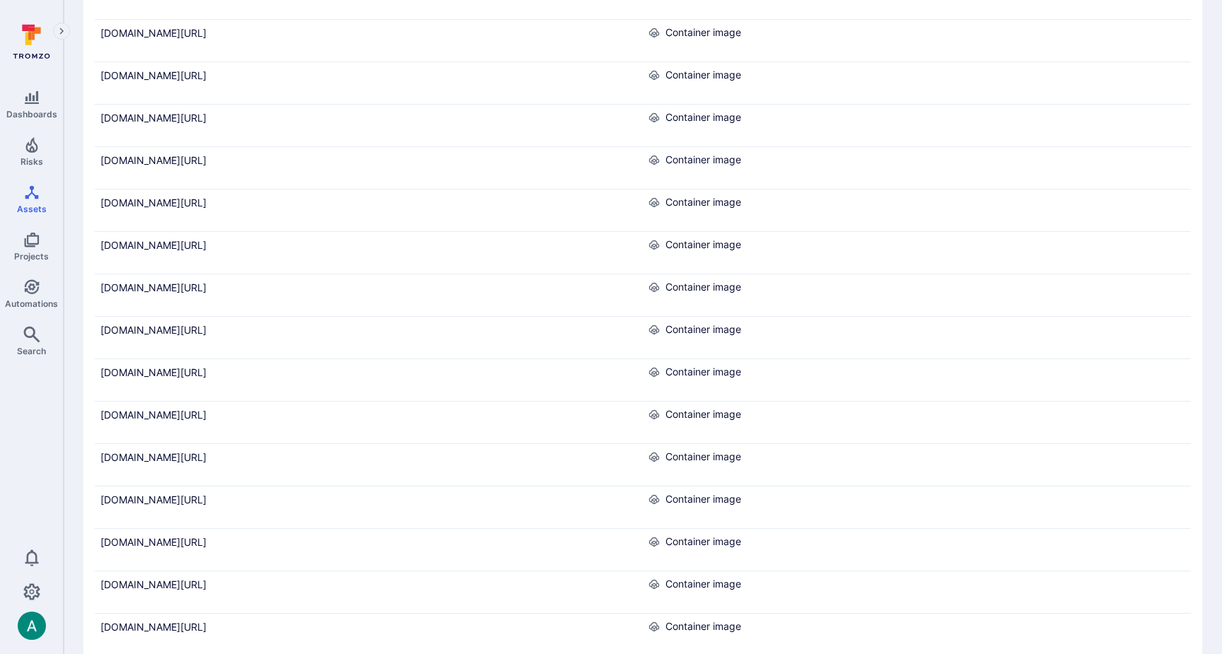
scroll to position [566, 0]
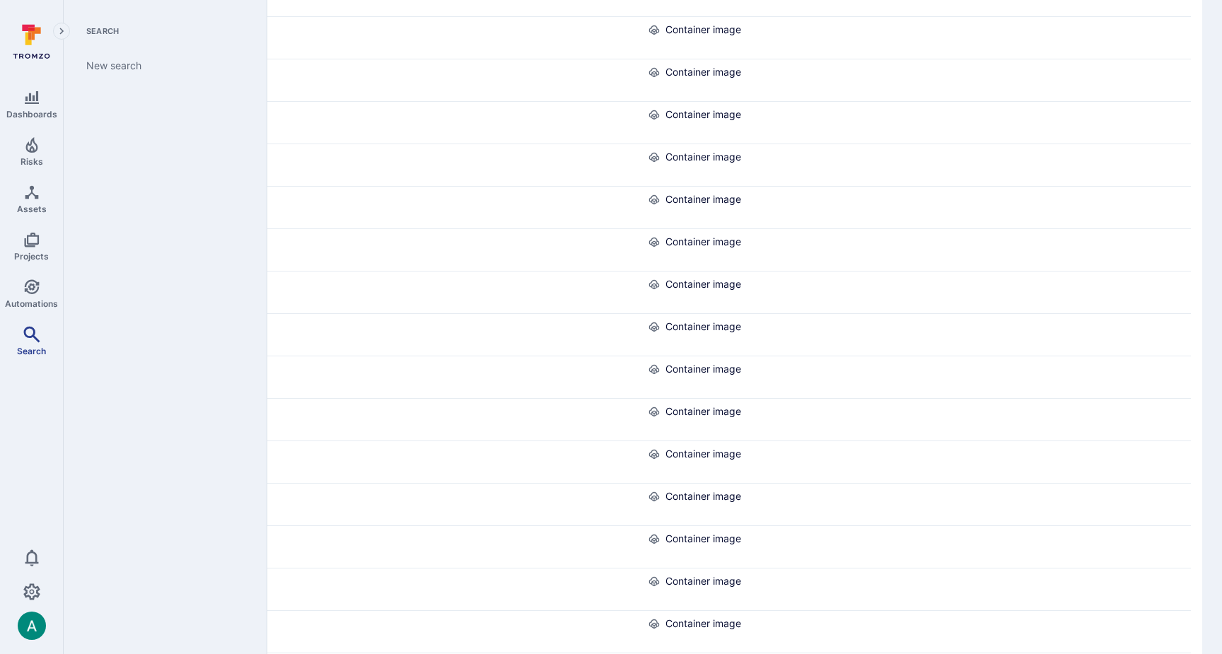
click at [39, 332] on icon "Search" at bounding box center [31, 334] width 17 height 17
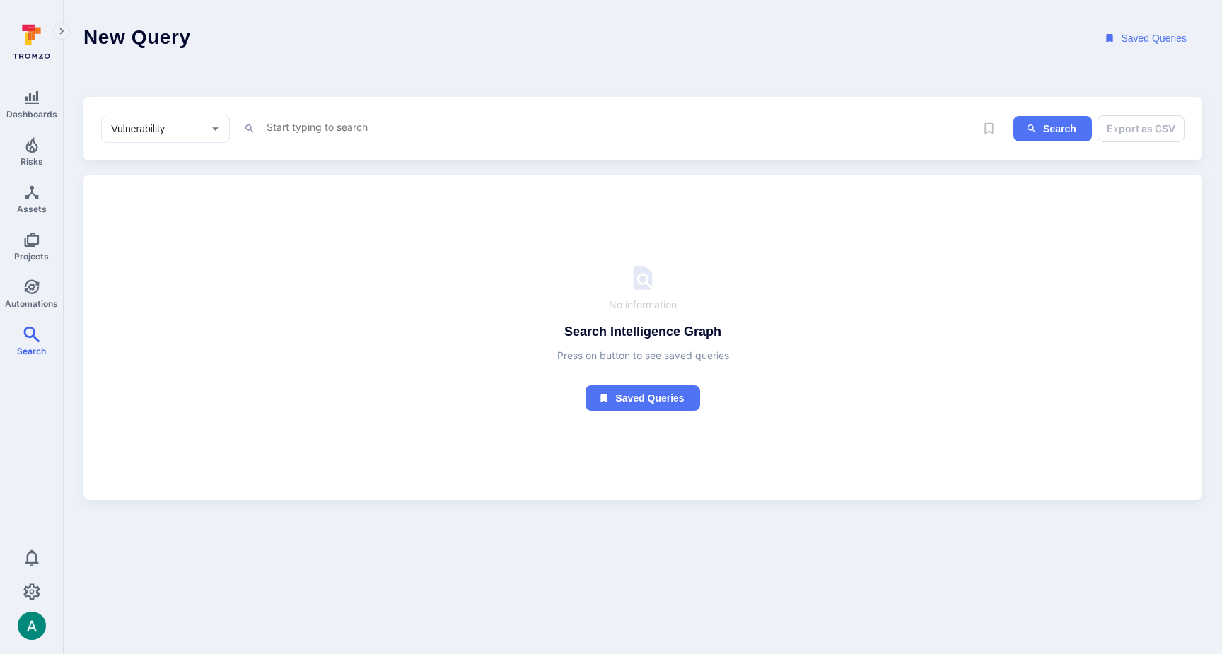
click at [303, 128] on textarea "Intelligence Graph search area" at bounding box center [616, 127] width 702 height 18
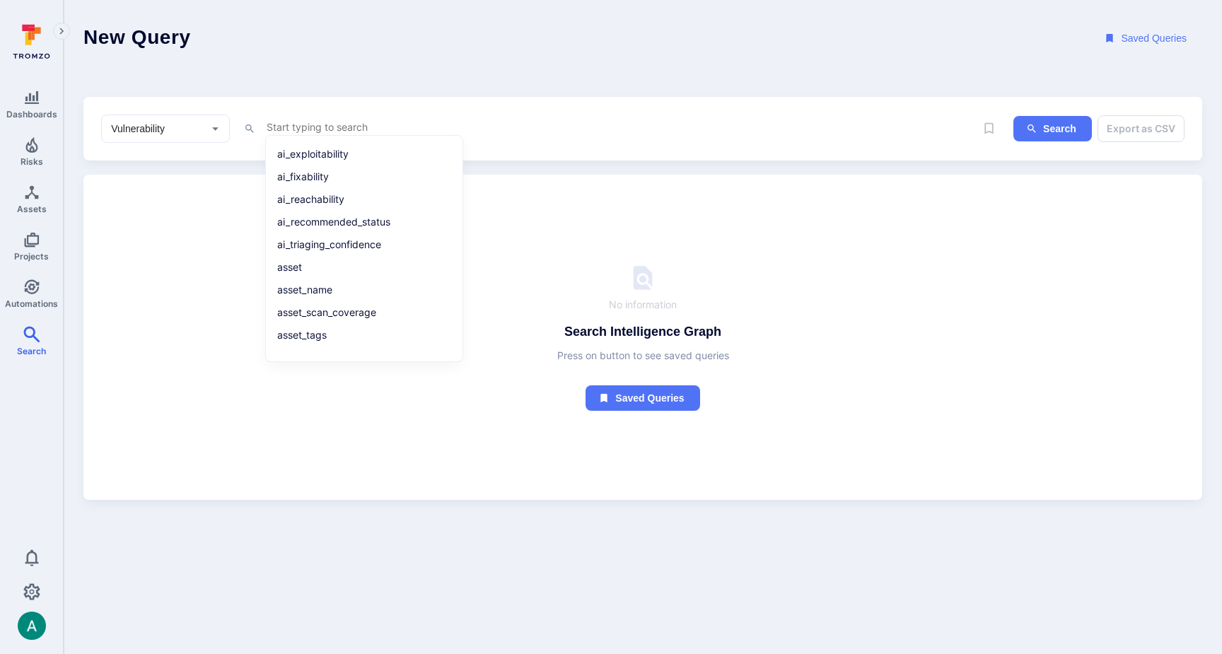
click at [197, 135] on input "Vulnerability" at bounding box center [154, 129] width 93 height 14
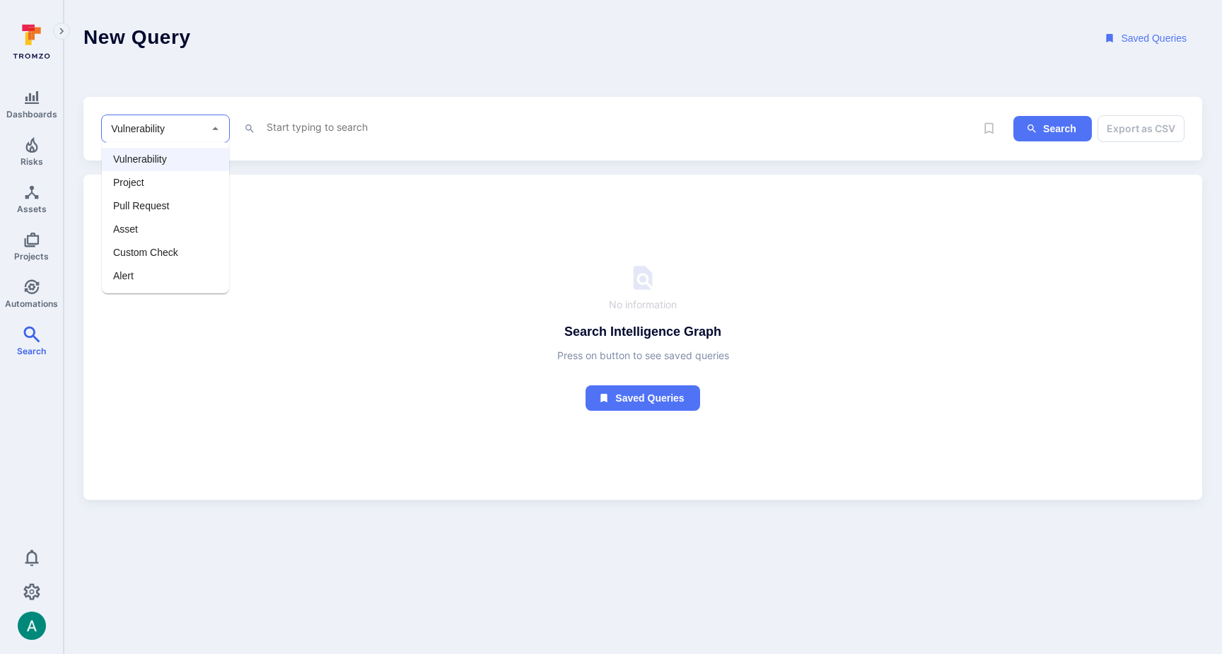
drag, startPoint x: 195, startPoint y: 228, endPoint x: 236, endPoint y: 177, distance: 65.4
click at [195, 228] on li "Asset" at bounding box center [165, 229] width 127 height 23
type input "Asset"
click at [301, 127] on textarea "Intelligence Graph search area" at bounding box center [616, 127] width 702 height 18
paste textarea "662ef507459e4da5b9e0c664211c533f"
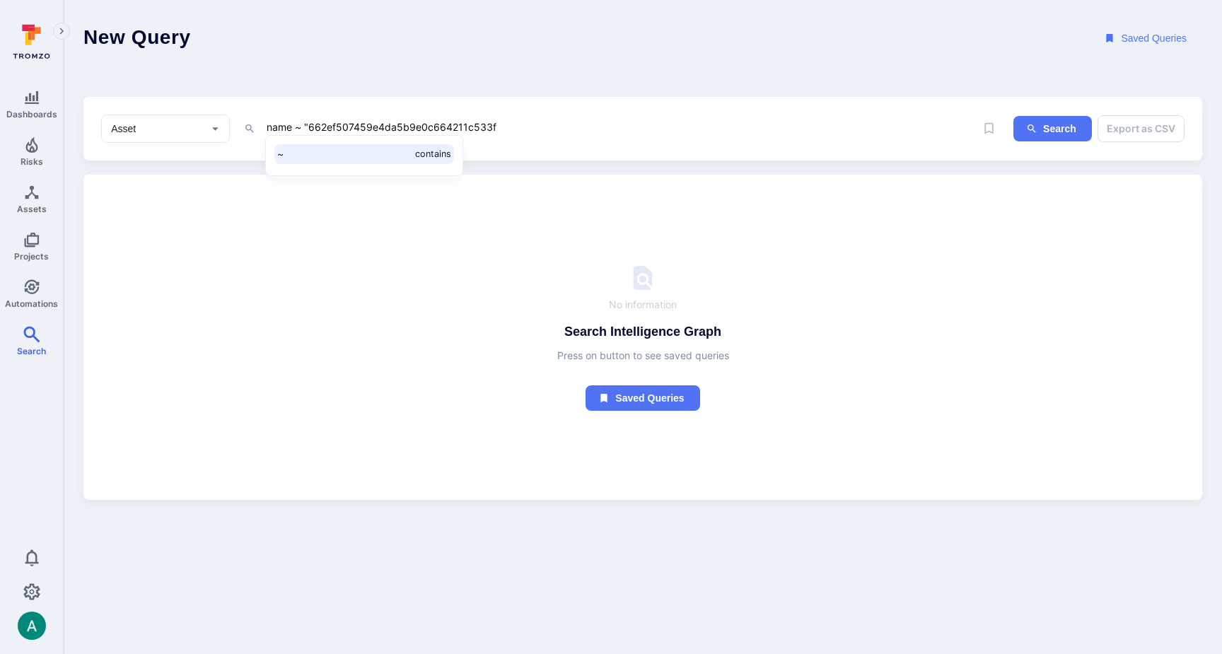
type textarea "name ~ "662ef507459e4da5b9e0c664211c533f""
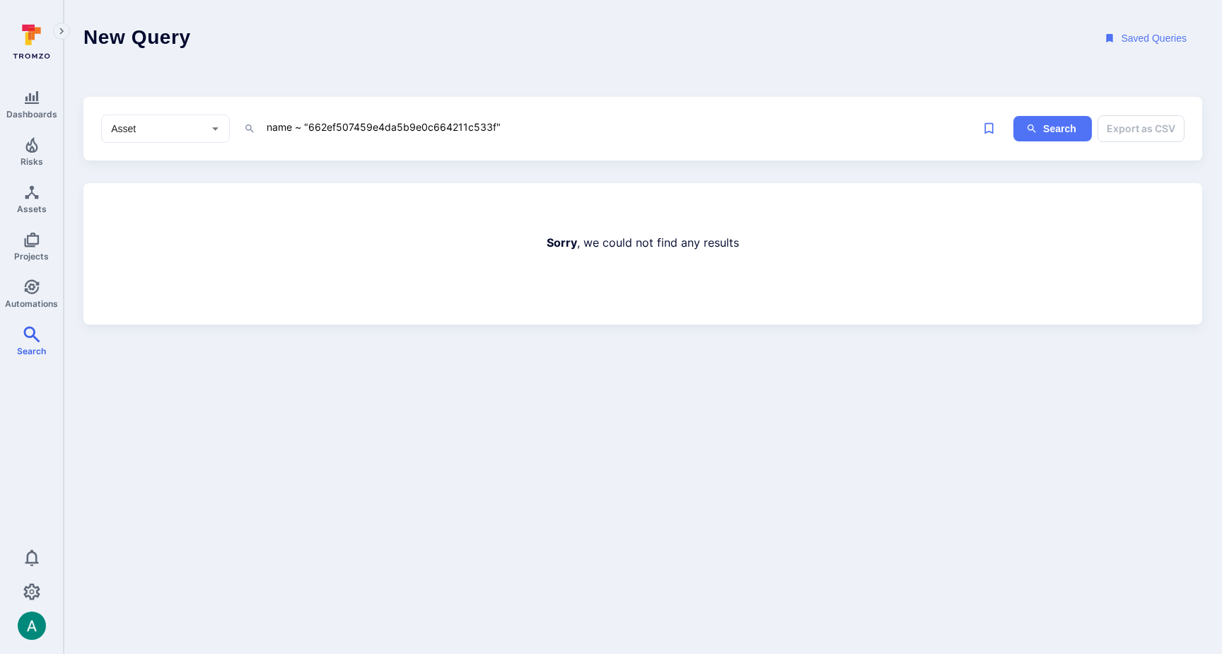
click at [349, 125] on textarea "name ~ "662ef507459e4da5b9e0c664211c533f"" at bounding box center [616, 127] width 702 height 18
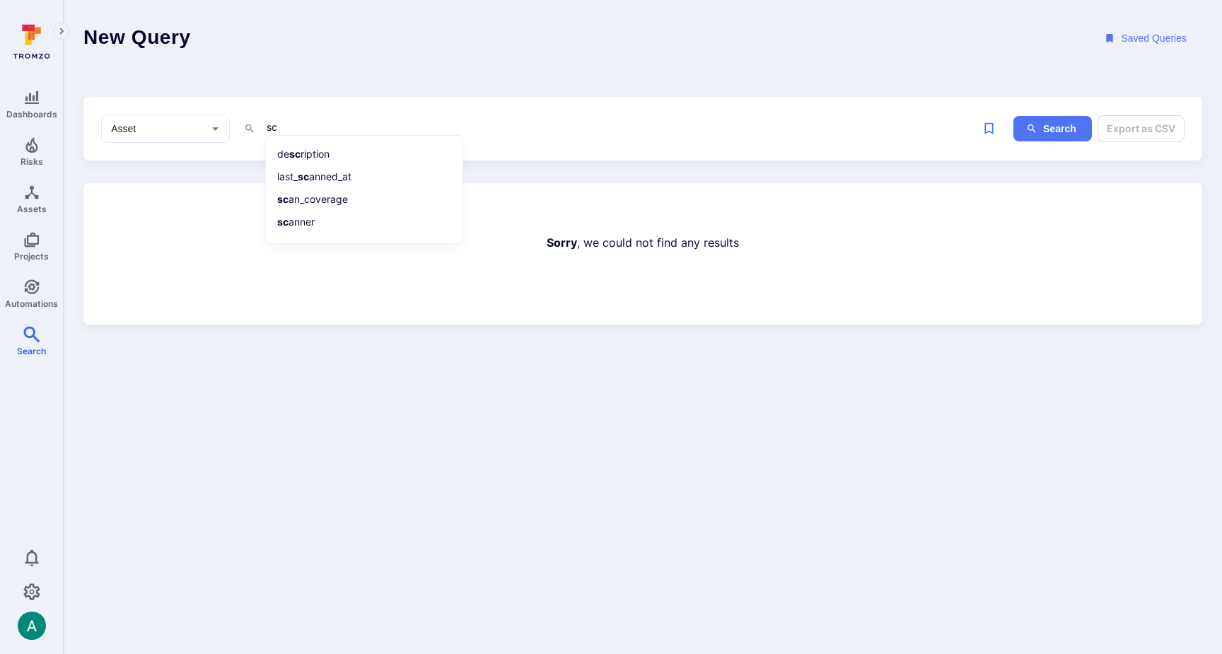
type textarea "s"
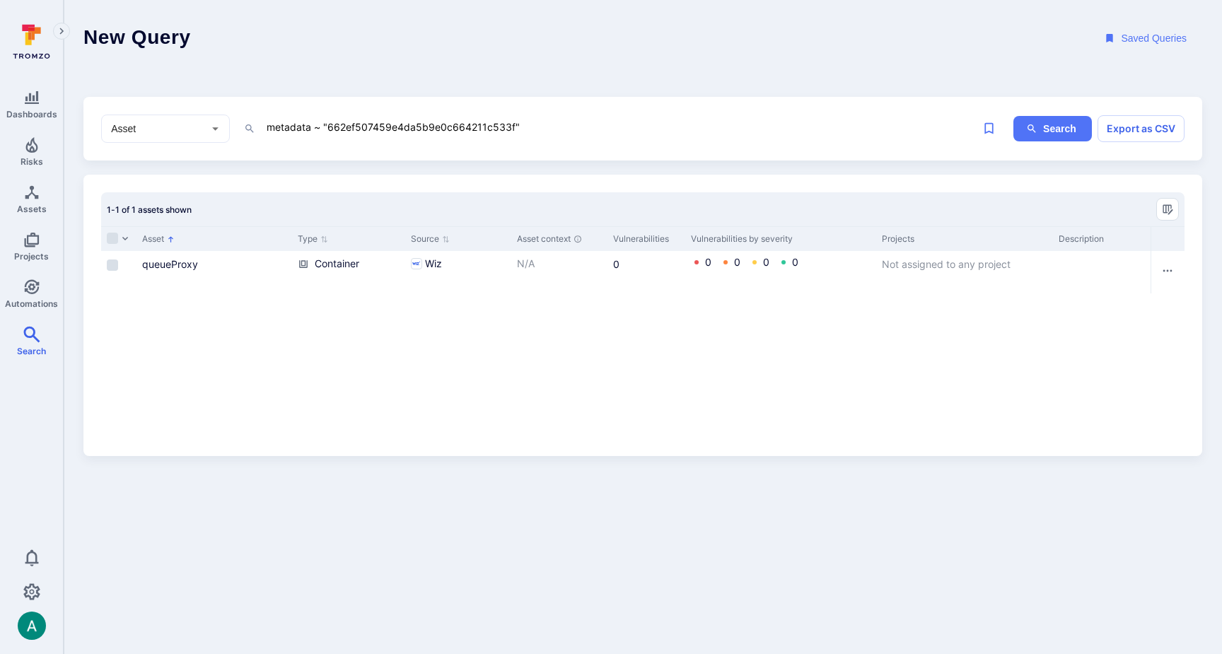
scroll to position [1, 0]
click at [458, 127] on textarea "metadata ~ "662ef507459e4da5b9e0c664211c533f"" at bounding box center [616, 127] width 702 height 18
paste textarea "e1e99abb"
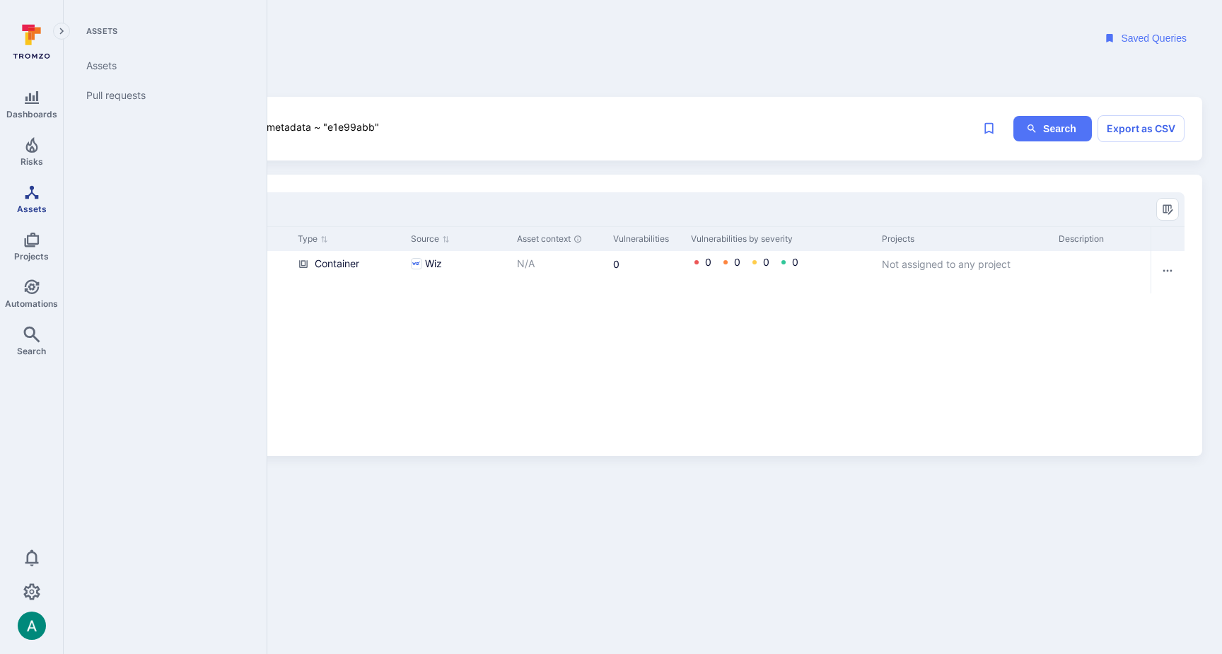
type textarea "metadata ~ "e1e99abb""
click at [27, 190] on icon "Assets" at bounding box center [31, 192] width 17 height 17
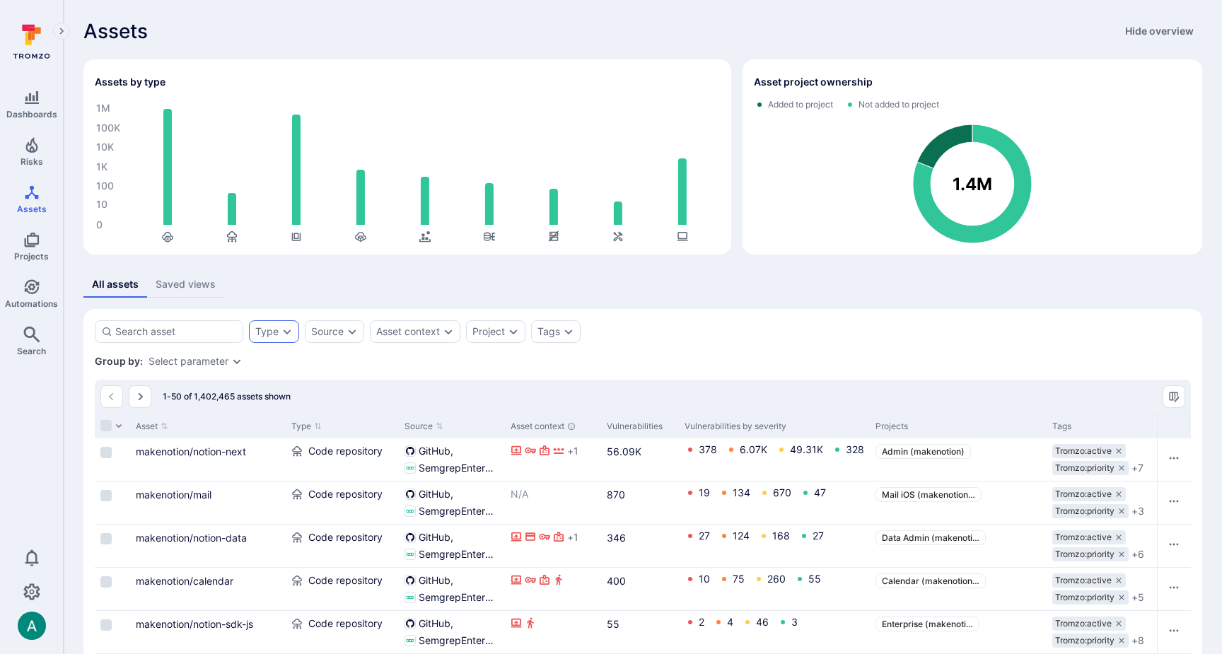
click at [282, 335] on button "Expand dropdown" at bounding box center [287, 331] width 11 height 11
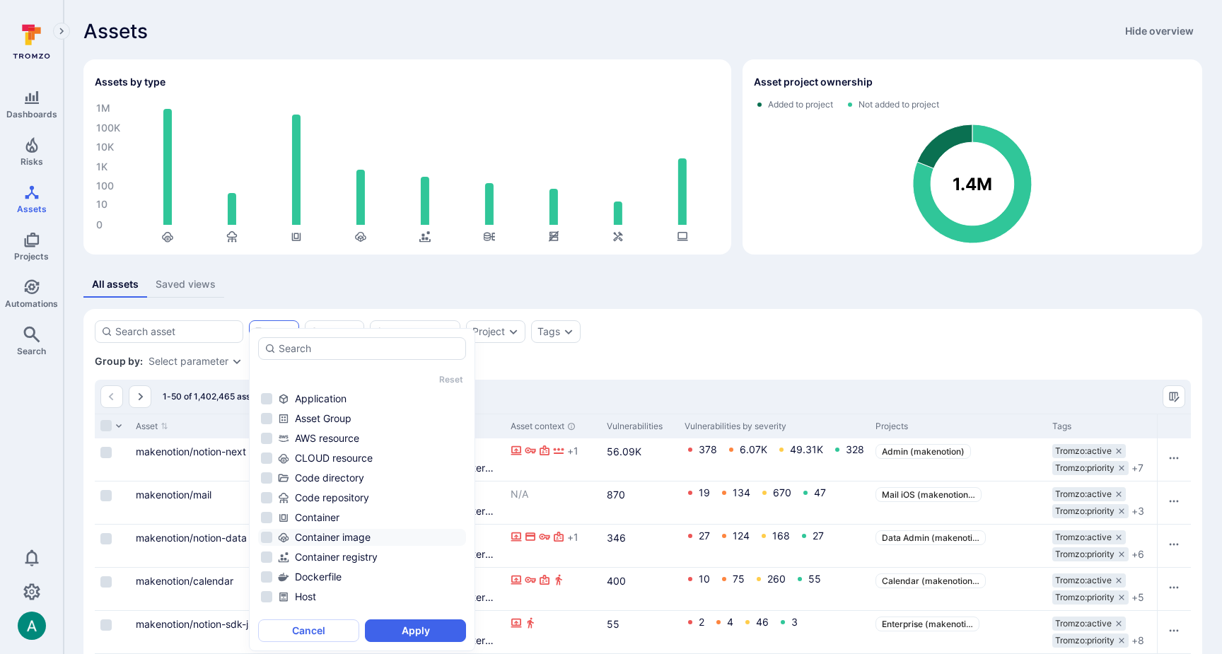
click at [381, 536] on div "Container image" at bounding box center [370, 538] width 185 height 14
click at [436, 633] on button "Apply" at bounding box center [415, 631] width 101 height 23
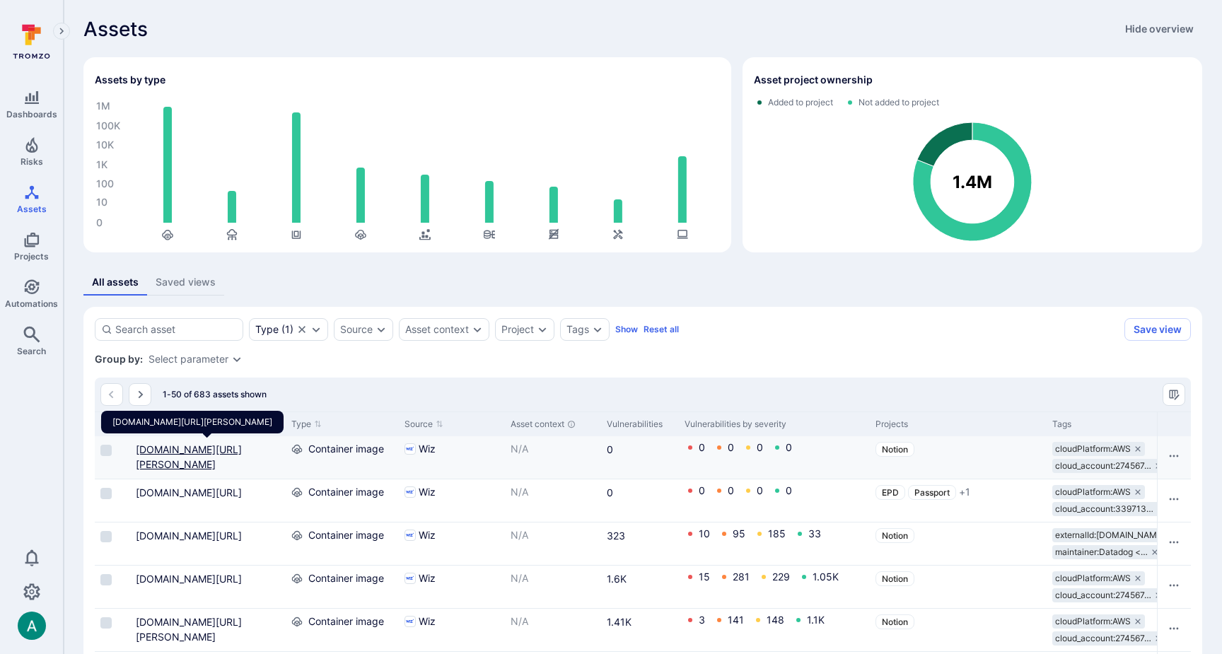
click at [228, 448] on link "274567149370.dkr.ecr.us-west-2.amazonaws.com/notion-next-kafka-proxy@sha256:0e3…" at bounding box center [189, 457] width 106 height 27
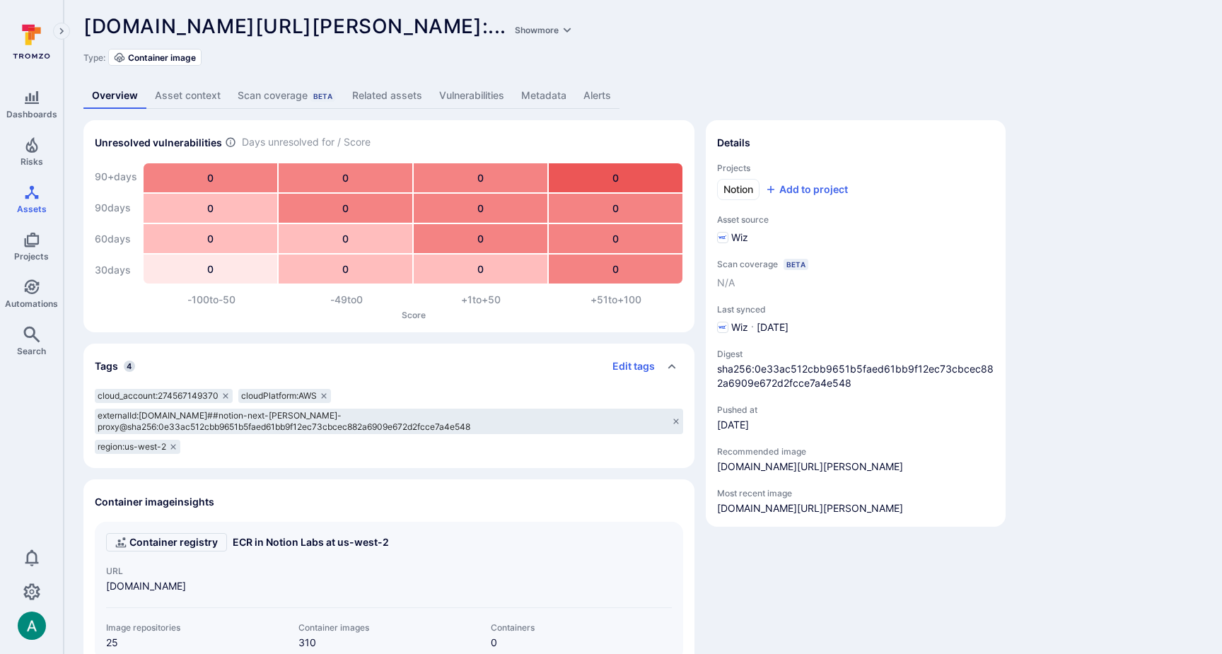
scroll to position [6, 0]
click at [540, 93] on link "Metadata" at bounding box center [544, 94] width 62 height 26
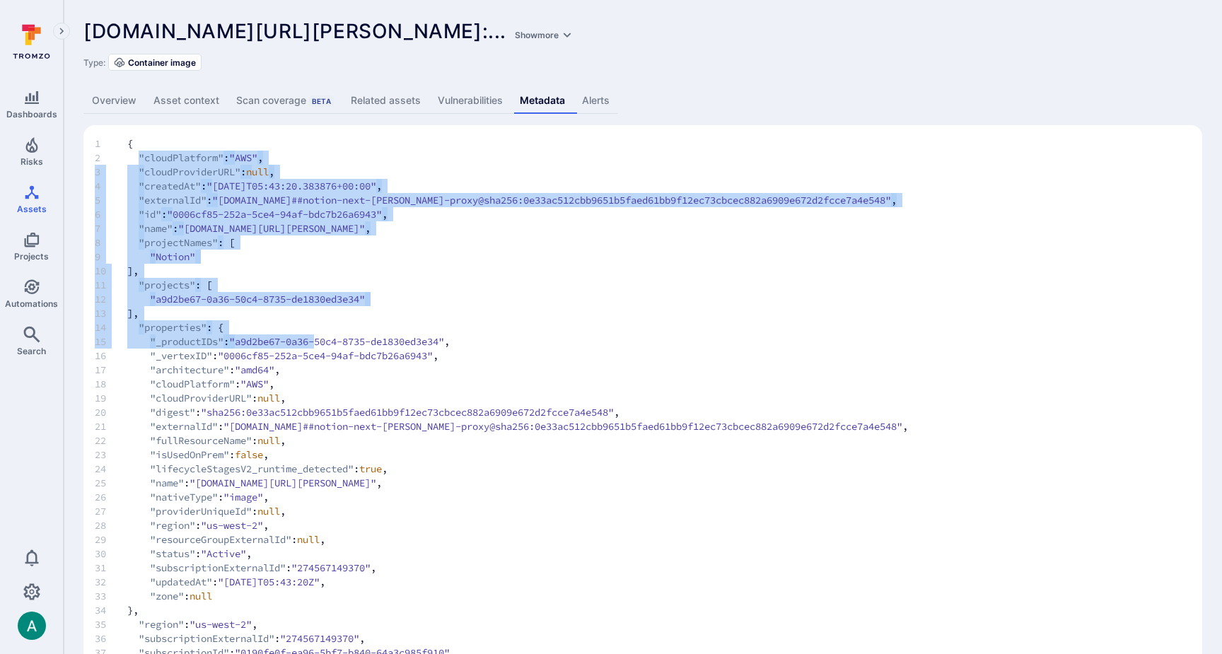
drag, startPoint x: 138, startPoint y: 159, endPoint x: 328, endPoint y: 336, distance: 259.8
click at [330, 337] on code "1 { 2 "cloudPlatform" : "AWS" , 3 "cloudProviderURL" : null , 4 "createdAt" : "…" at bounding box center [643, 427] width 1096 height 580
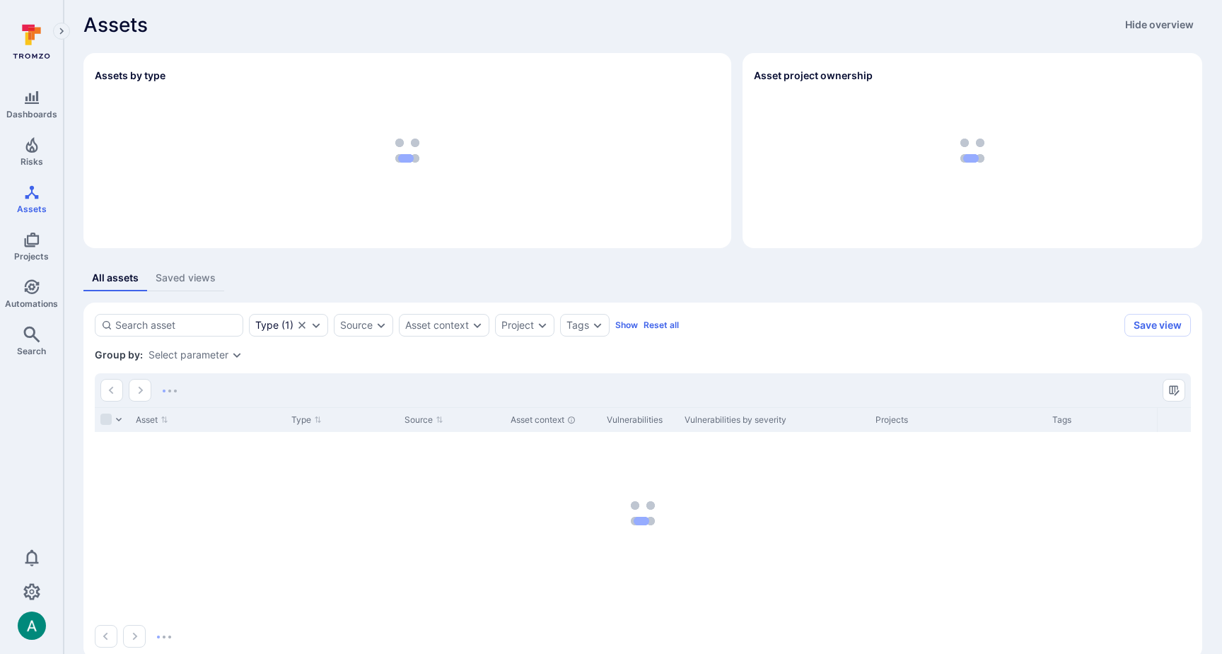
scroll to position [5, 0]
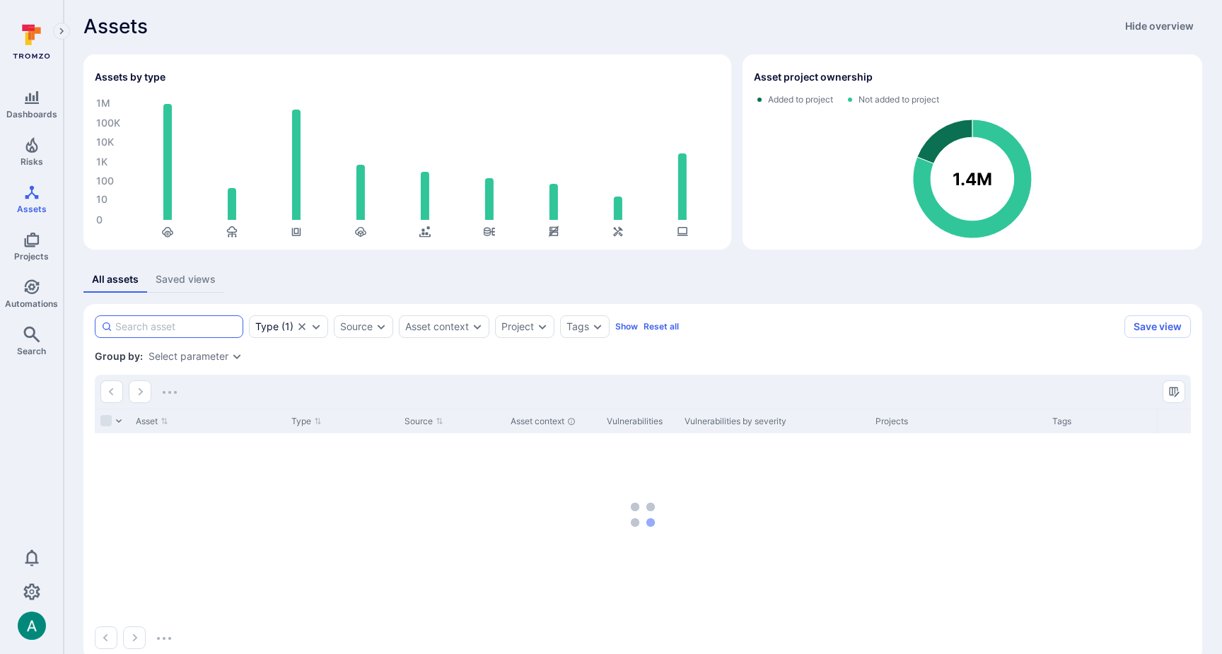
click at [196, 329] on input at bounding box center [176, 327] width 122 height 14
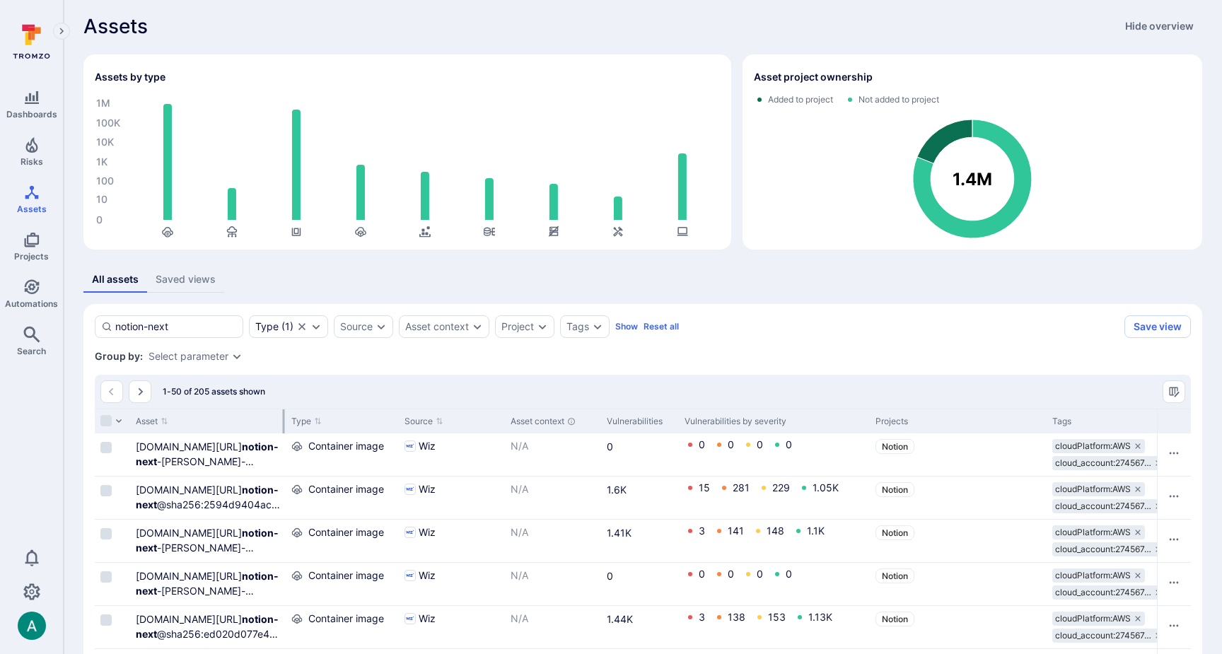
type input "notion-next"
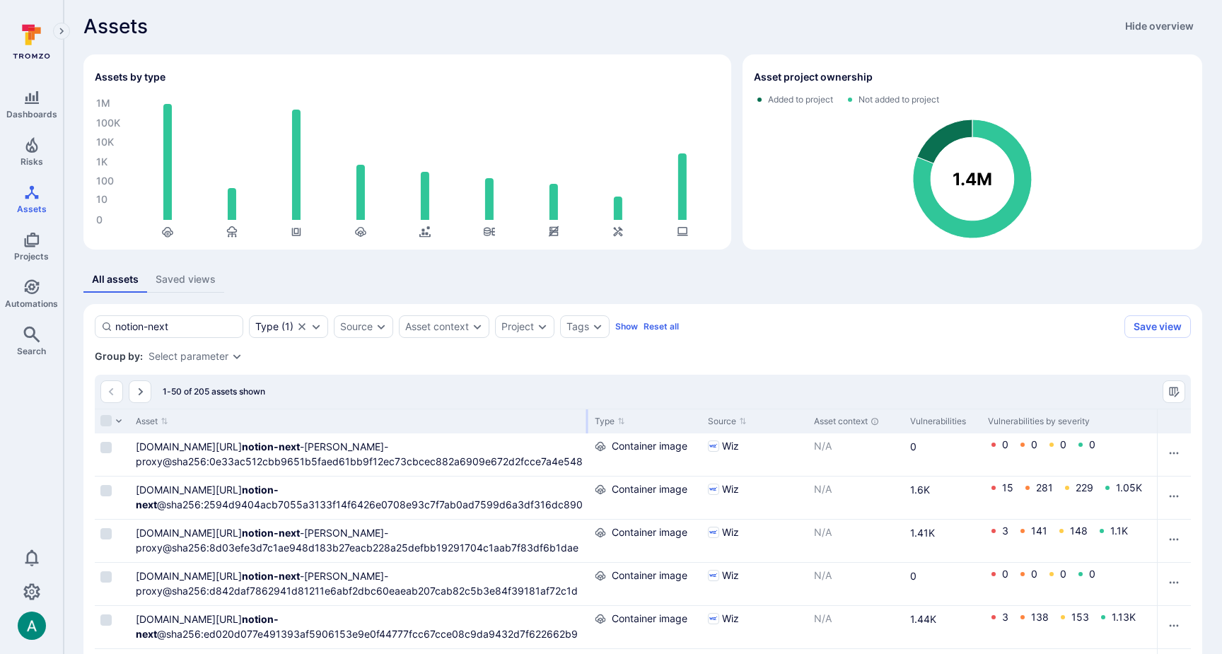
drag, startPoint x: 283, startPoint y: 419, endPoint x: 584, endPoint y: 416, distance: 301.4
click at [586, 416] on div at bounding box center [587, 422] width 2 height 24
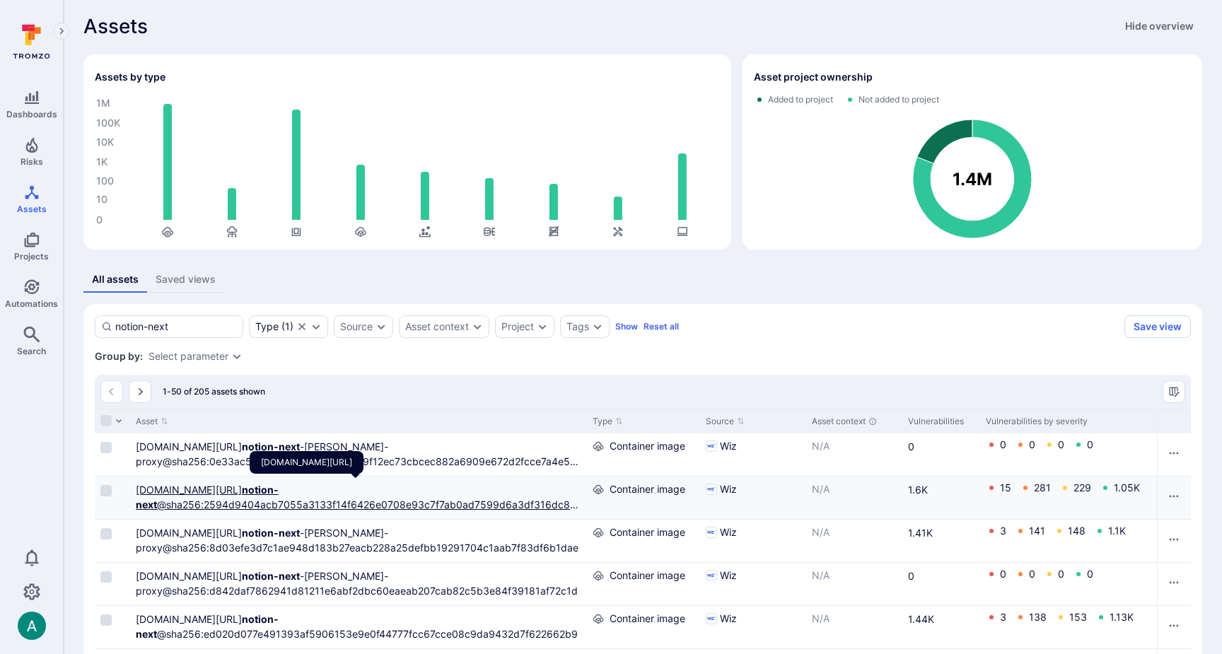
click at [355, 501] on link "274567149370.dkr.ecr.us-west-2.amazonaws.com/ notion-next @sha256:2594d9404acb7…" at bounding box center [357, 505] width 443 height 42
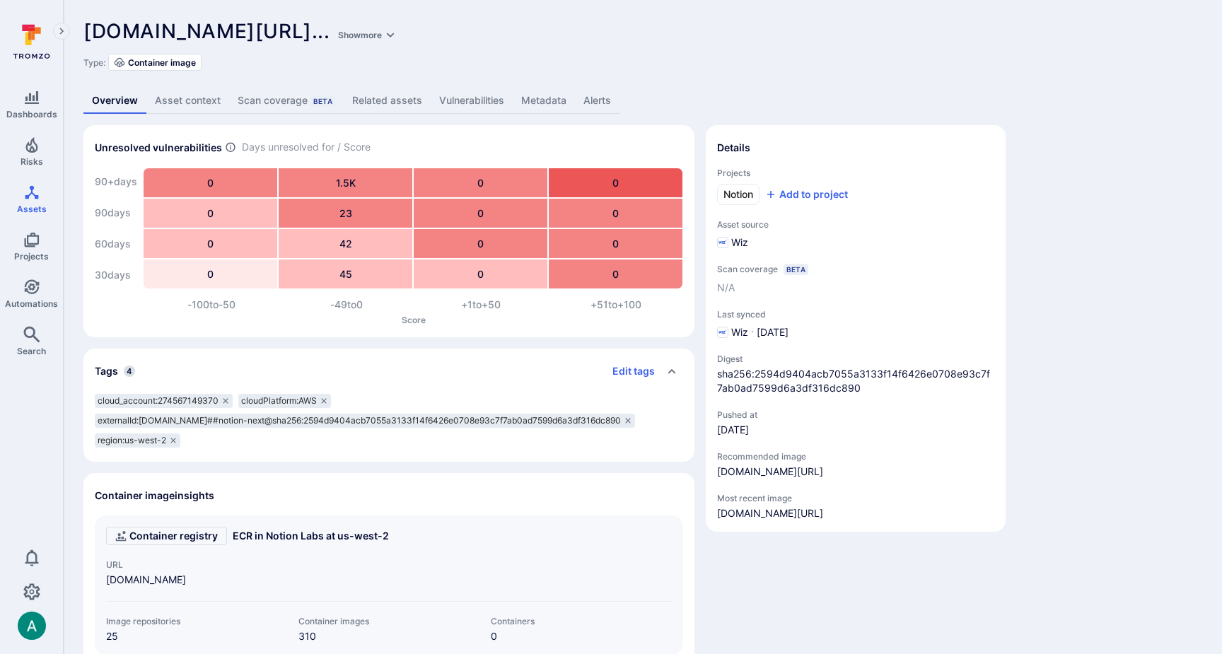
click at [539, 103] on link "Metadata" at bounding box center [544, 101] width 62 height 26
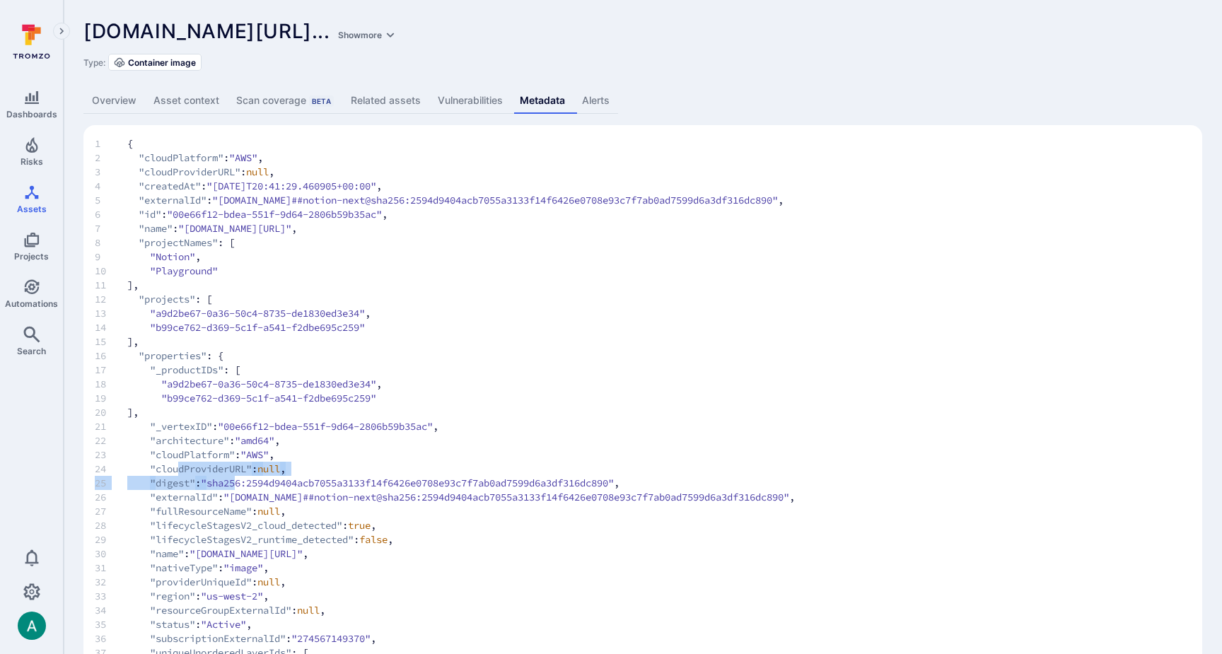
drag, startPoint x: 183, startPoint y: 468, endPoint x: 245, endPoint y: 483, distance: 63.3
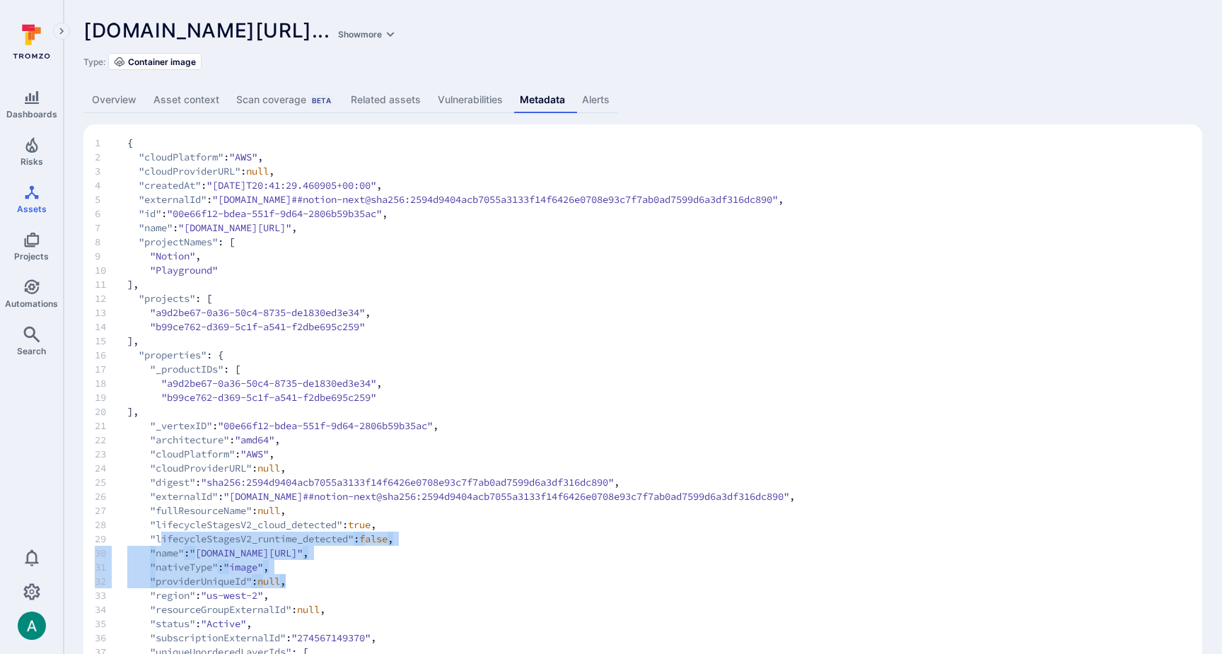
drag, startPoint x: 161, startPoint y: 534, endPoint x: 354, endPoint y: 578, distance: 198.0
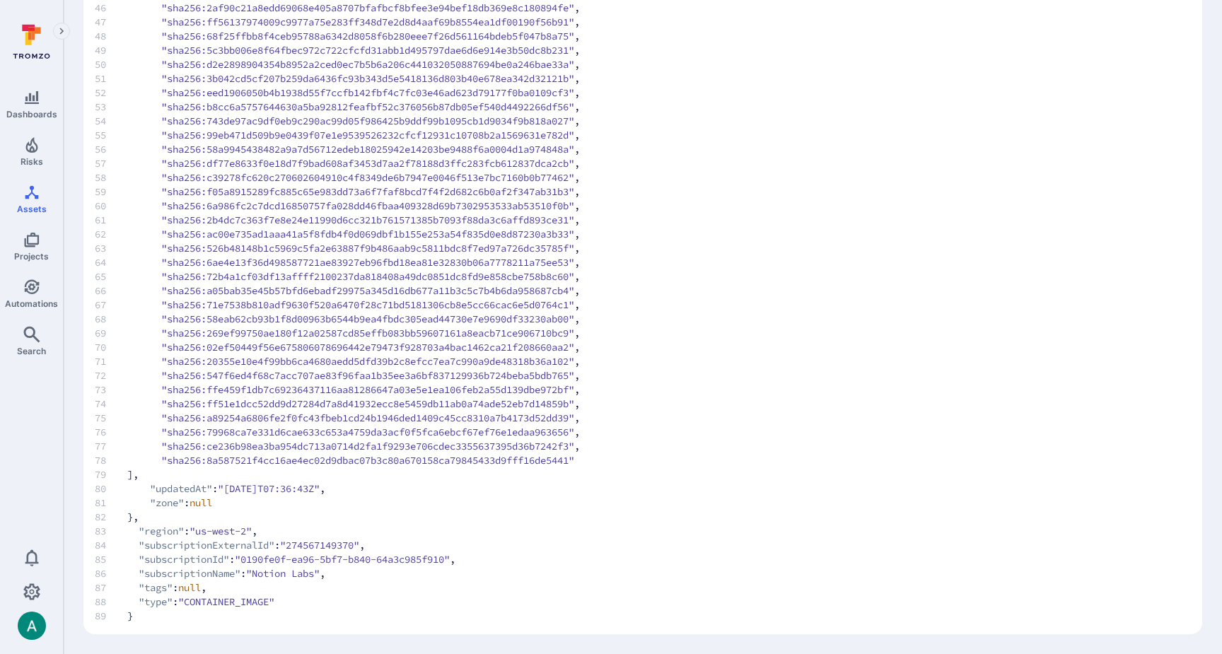
scroll to position [772, 0]
click at [1069, 6] on span "46 "sha256:2af90c21a8edd69068e405a8707bfafbcf8bfee3e94bef18db369e8c180894fe" ," at bounding box center [643, 8] width 1096 height 14
